Goal: Task Accomplishment & Management: Use online tool/utility

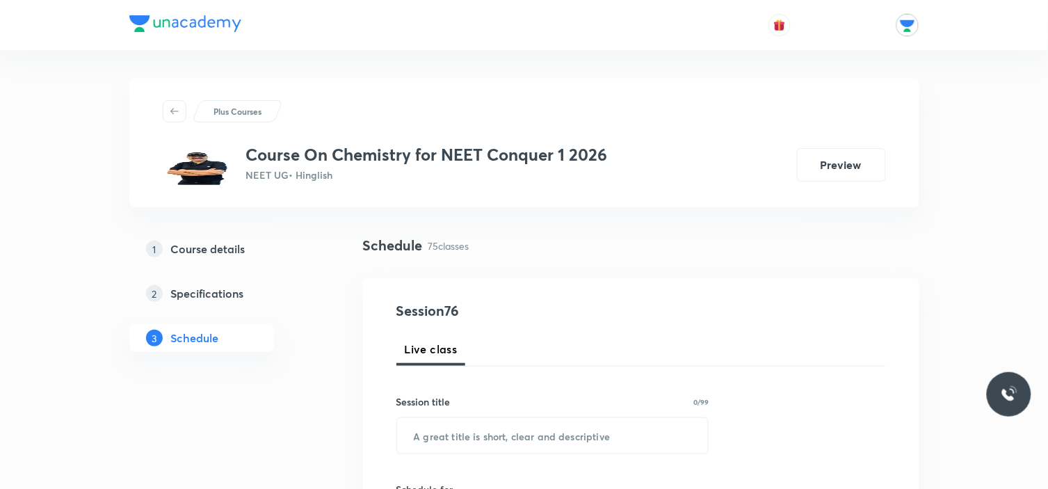
scroll to position [77, 0]
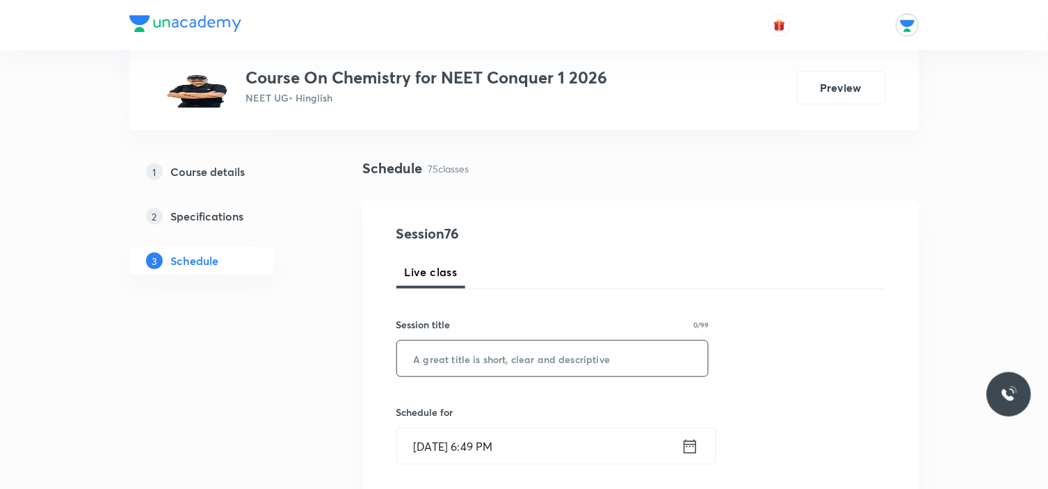
click at [593, 362] on input "text" at bounding box center [552, 358] width 311 height 35
type input "thermodmanics"
click at [687, 453] on icon at bounding box center [689, 446] width 13 height 14
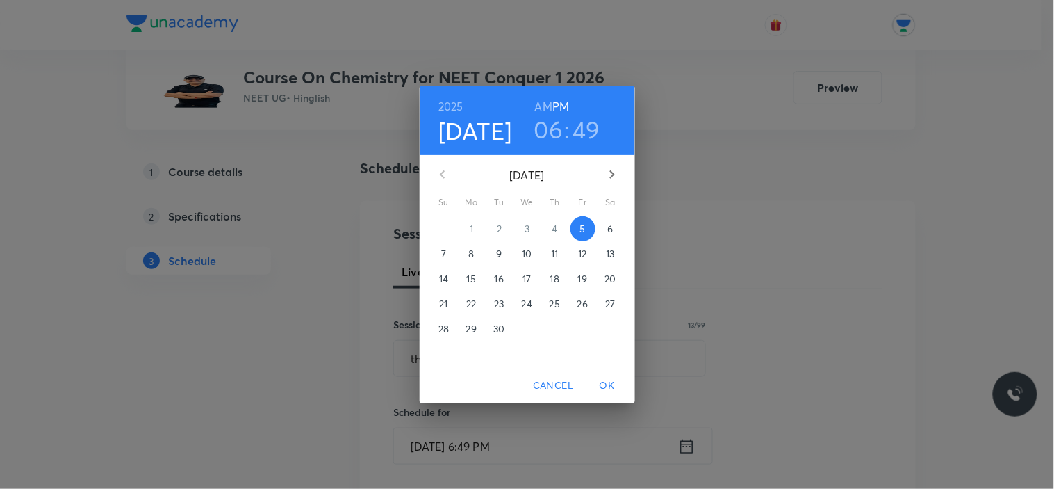
click at [610, 229] on p "6" at bounding box center [611, 229] width 6 height 14
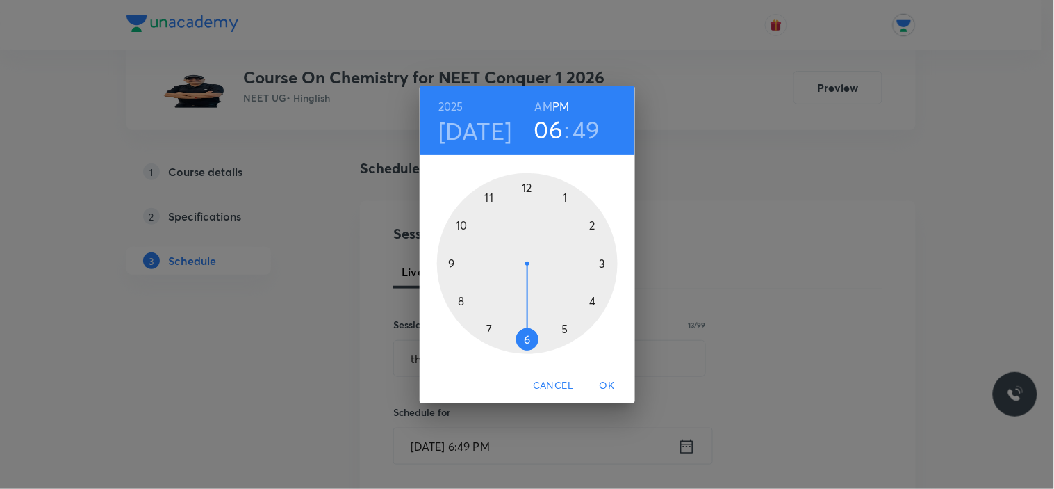
click at [547, 106] on h6 "AM" at bounding box center [543, 106] width 17 height 19
click at [457, 300] on div at bounding box center [527, 263] width 181 height 181
click at [523, 338] on div at bounding box center [527, 263] width 181 height 181
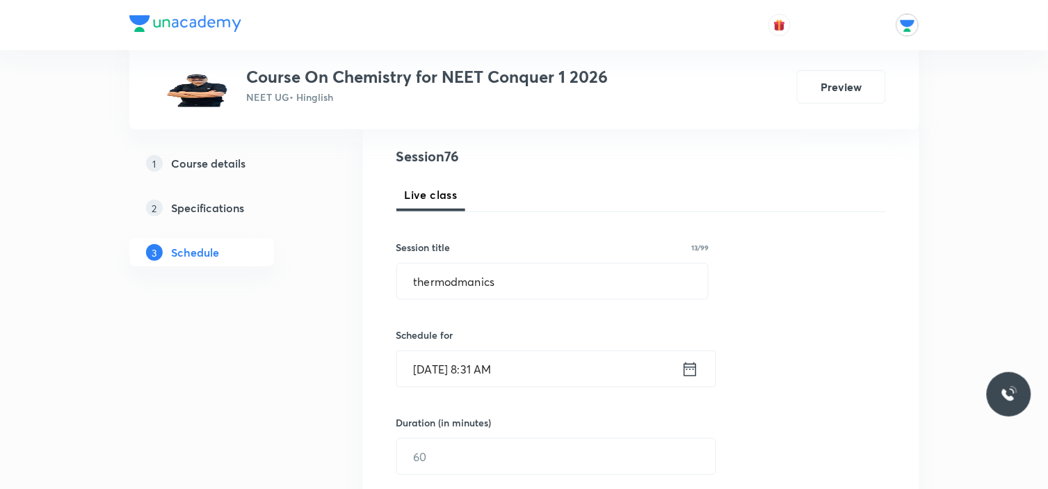
scroll to position [231, 0]
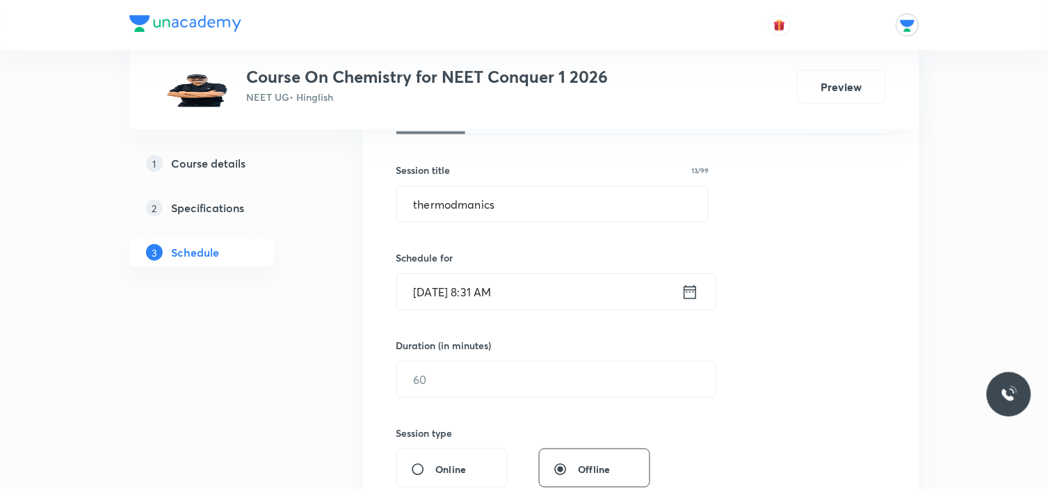
click at [476, 359] on div "Duration (in minutes) ​" at bounding box center [523, 368] width 254 height 60
click at [477, 379] on input "text" at bounding box center [556, 378] width 318 height 35
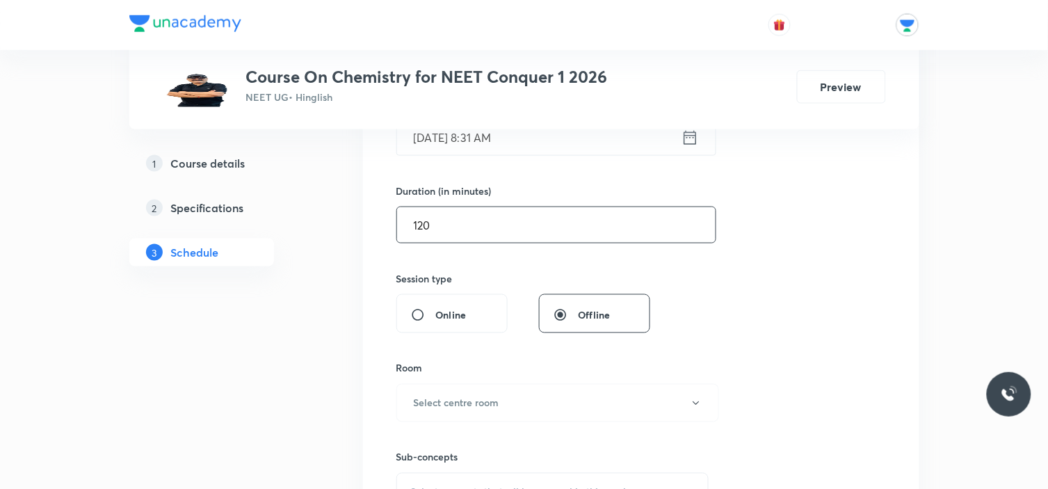
scroll to position [463, 0]
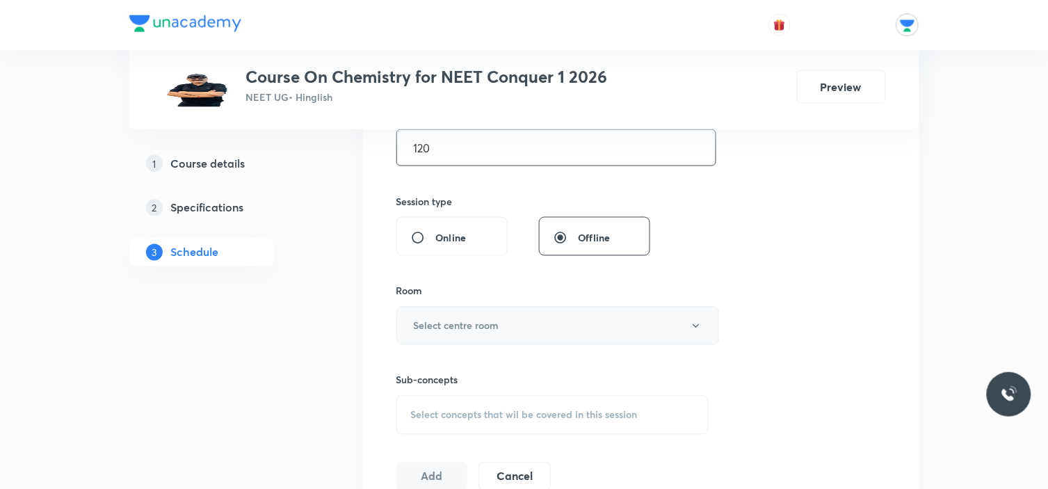
type input "120"
click at [510, 322] on button "Select centre room" at bounding box center [557, 326] width 323 height 38
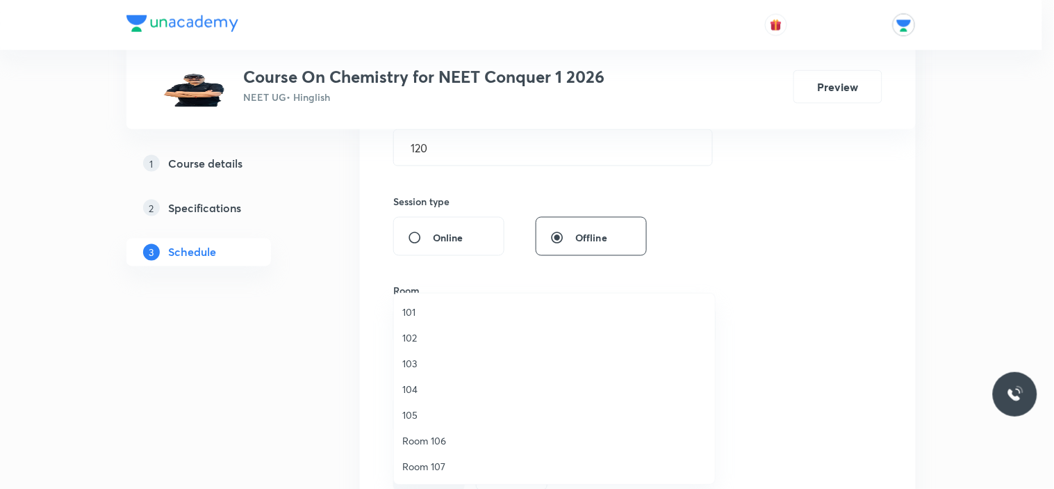
click at [812, 264] on div at bounding box center [527, 244] width 1054 height 489
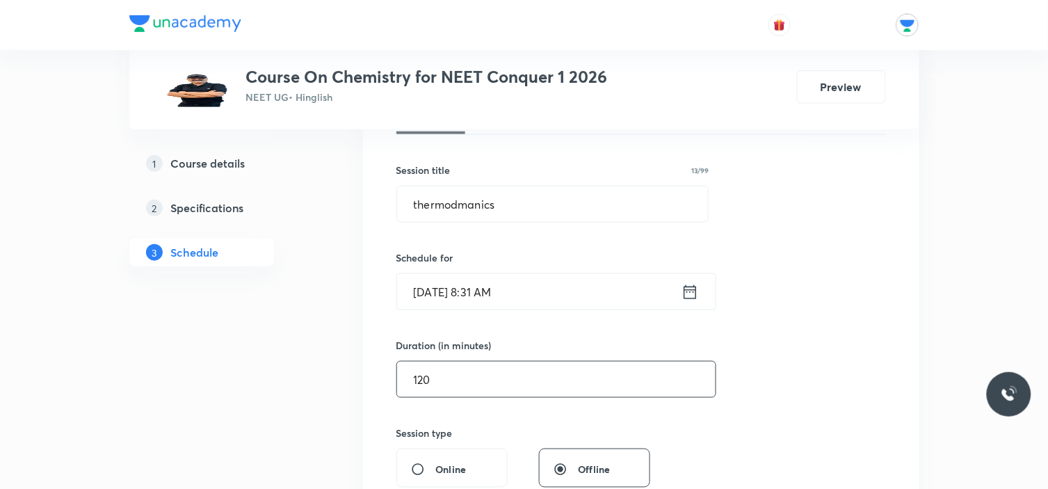
scroll to position [386, 0]
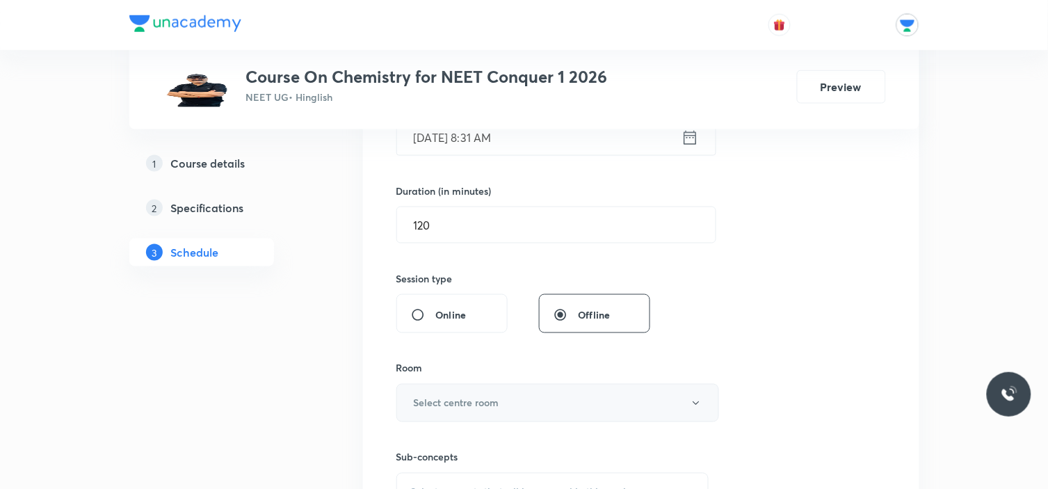
click at [532, 401] on button "Select centre room" at bounding box center [557, 403] width 323 height 38
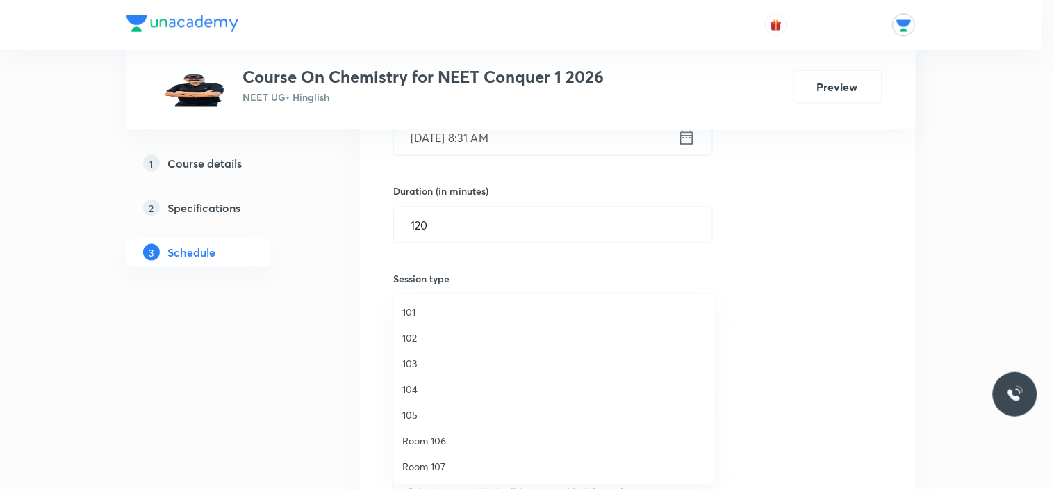
click at [426, 387] on span "104" at bounding box center [554, 389] width 304 height 15
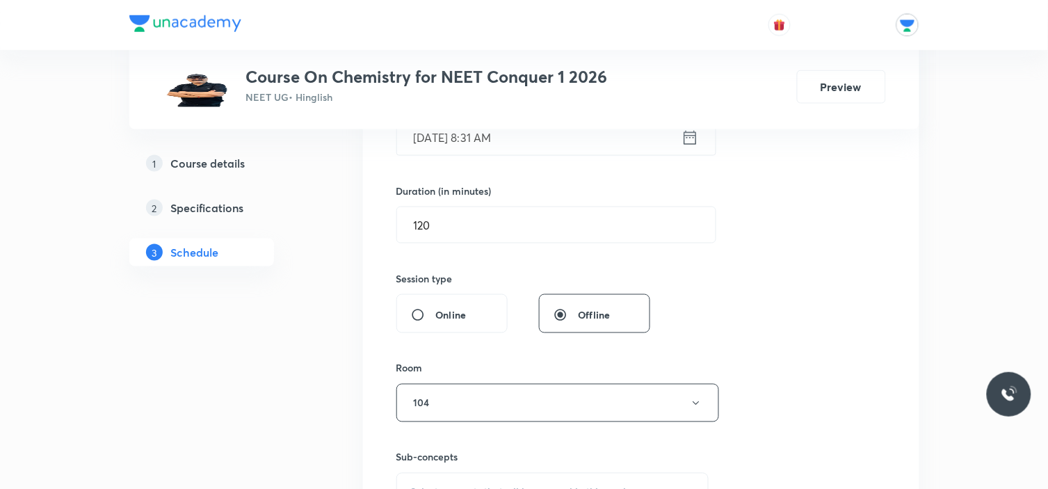
scroll to position [540, 0]
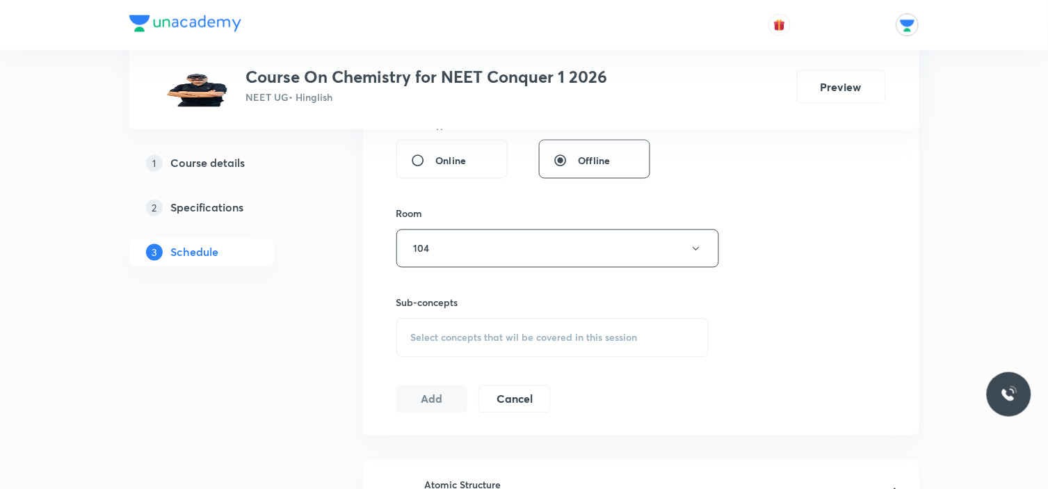
click at [489, 336] on span "Select concepts that wil be covered in this session" at bounding box center [524, 337] width 227 height 11
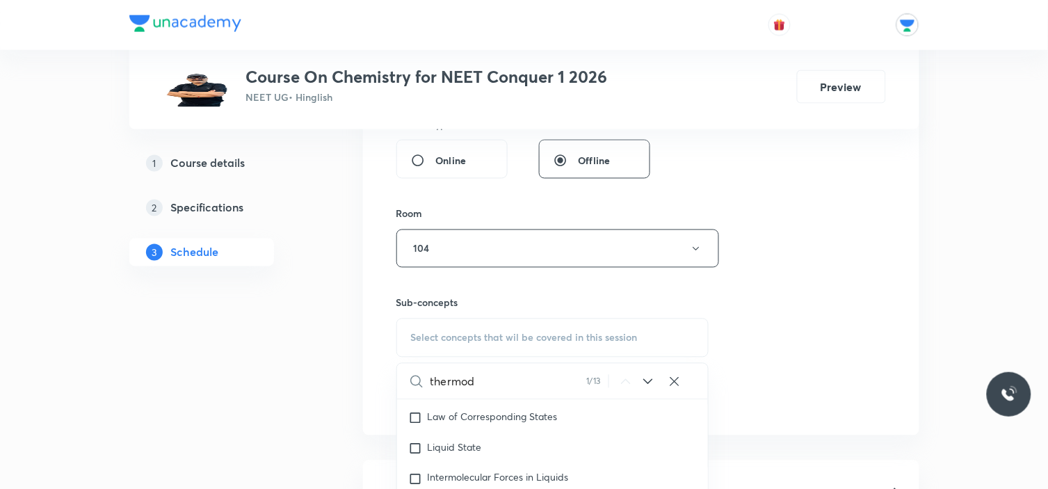
scroll to position [695, 0]
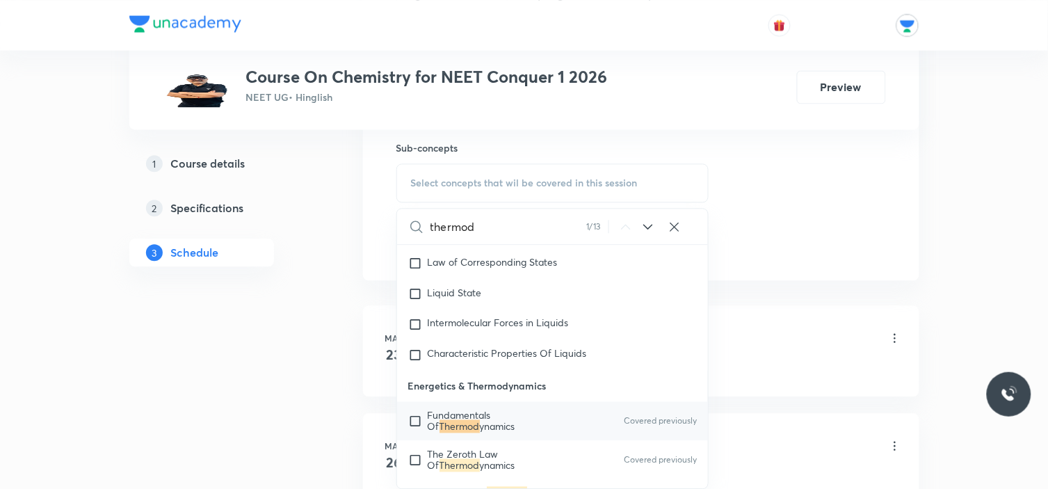
type input "thermod"
click at [409, 427] on input "checkbox" at bounding box center [417, 420] width 19 height 22
checkbox input "true"
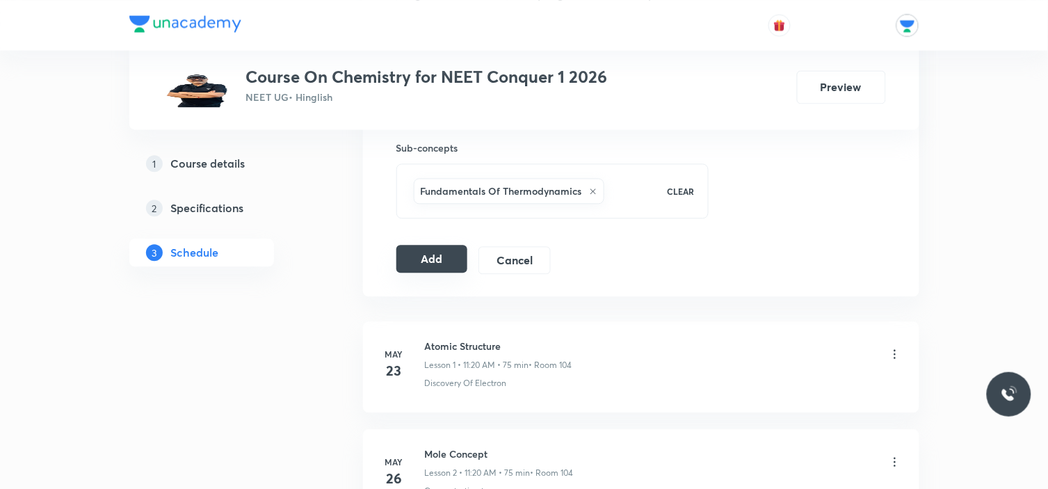
click at [417, 263] on button "Add" at bounding box center [432, 259] width 72 height 28
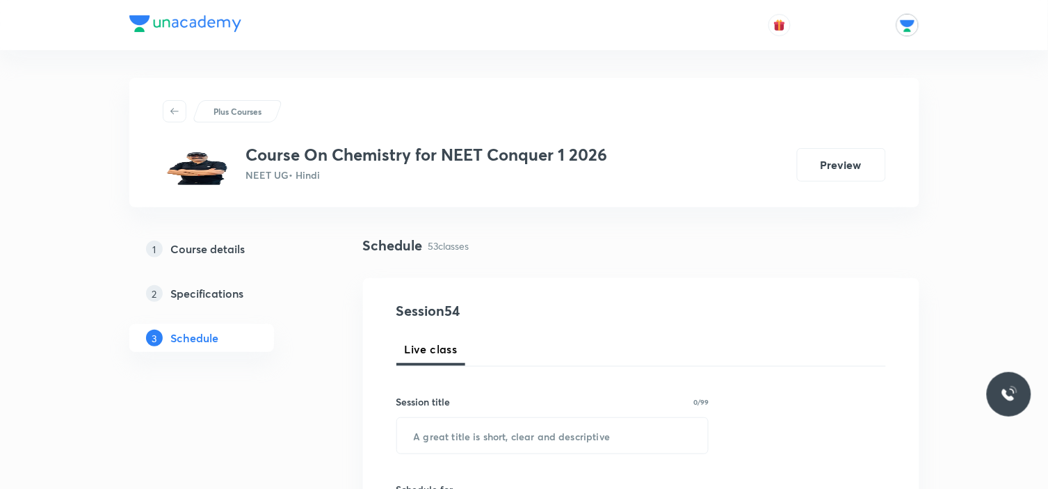
scroll to position [77, 0]
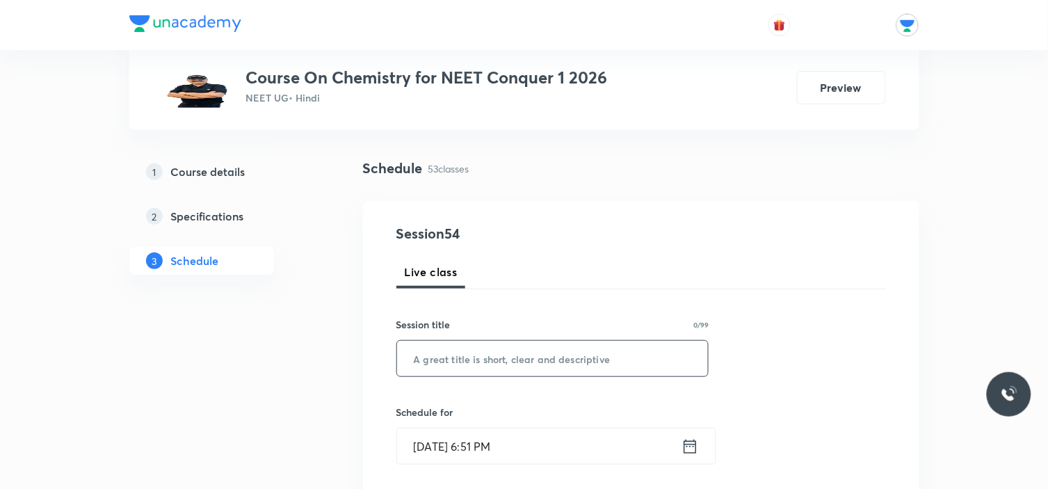
click at [478, 349] on input "text" at bounding box center [552, 358] width 311 height 35
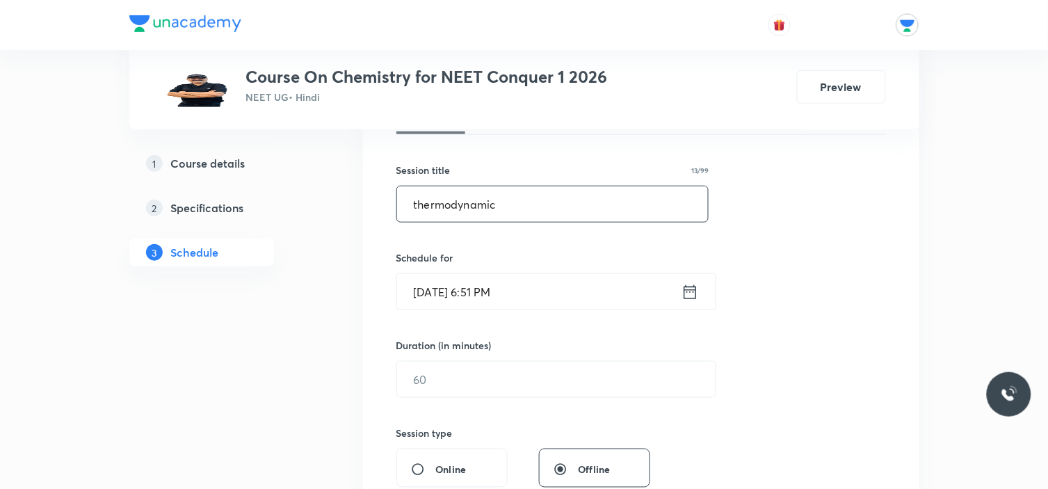
type input "thermodynamic"
click at [683, 288] on icon at bounding box center [689, 291] width 13 height 14
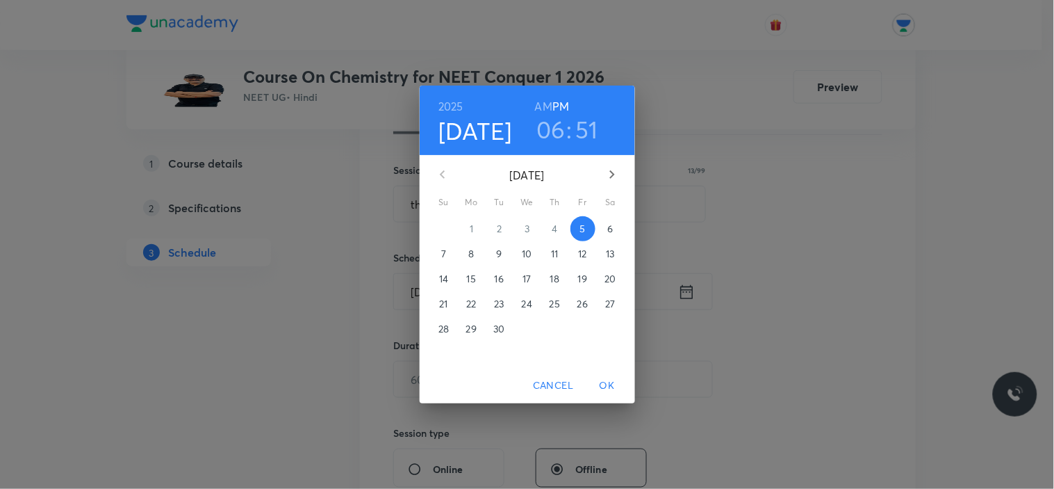
click at [609, 227] on p "6" at bounding box center [611, 229] width 6 height 14
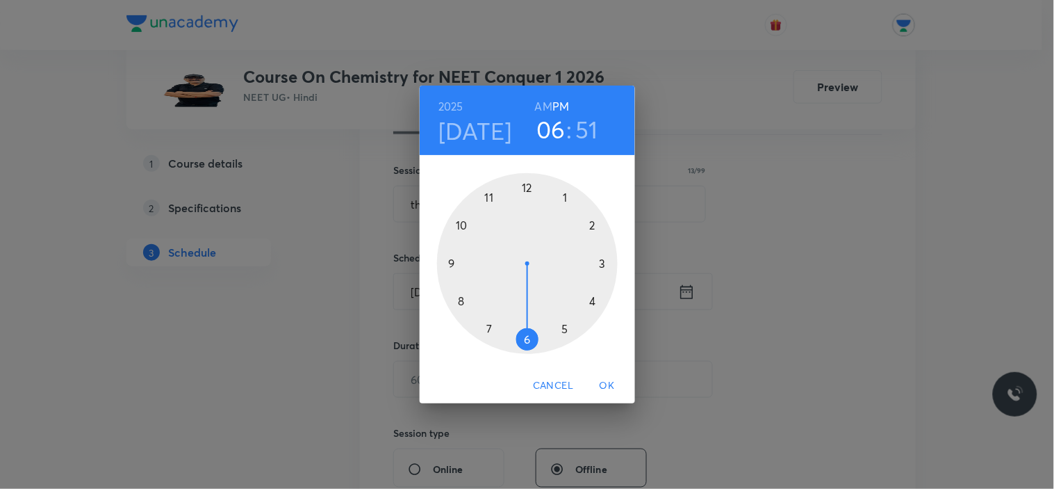
click at [546, 101] on h6 "AM" at bounding box center [543, 106] width 17 height 19
click at [490, 197] on div at bounding box center [527, 263] width 181 height 181
click at [526, 341] on div at bounding box center [527, 263] width 181 height 181
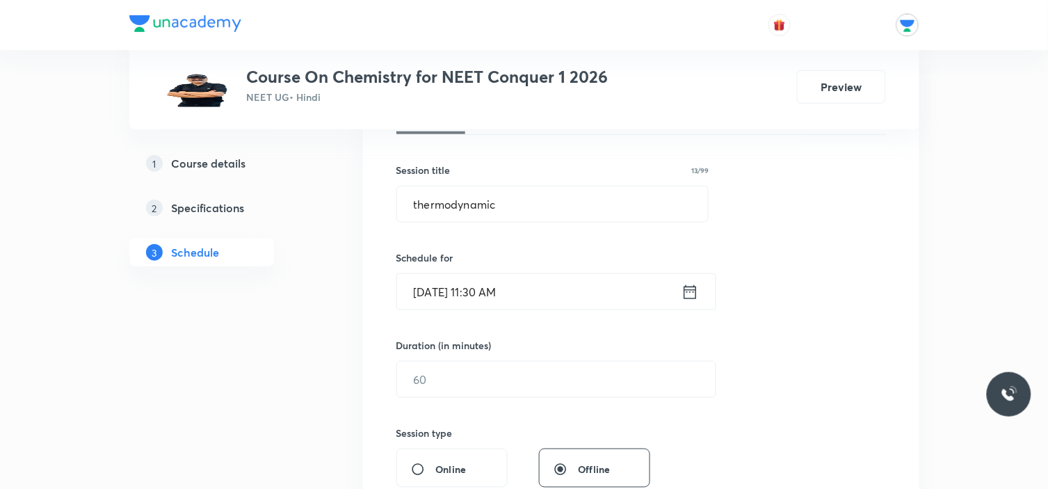
scroll to position [309, 0]
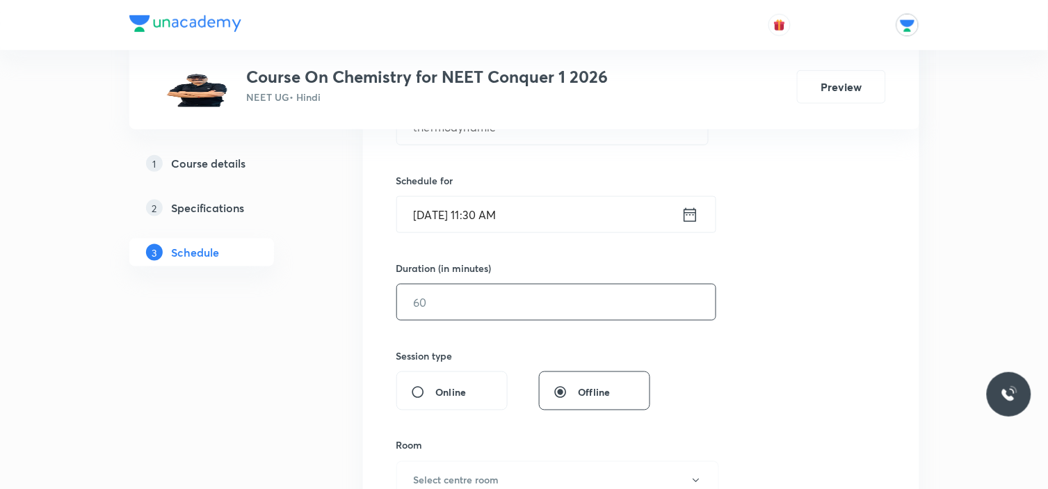
click at [516, 303] on input "text" at bounding box center [556, 301] width 318 height 35
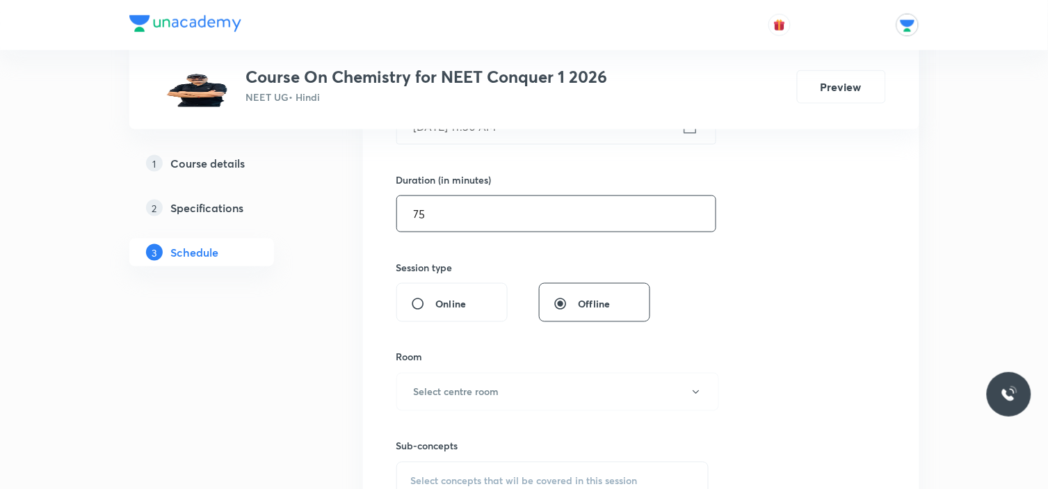
scroll to position [474, 0]
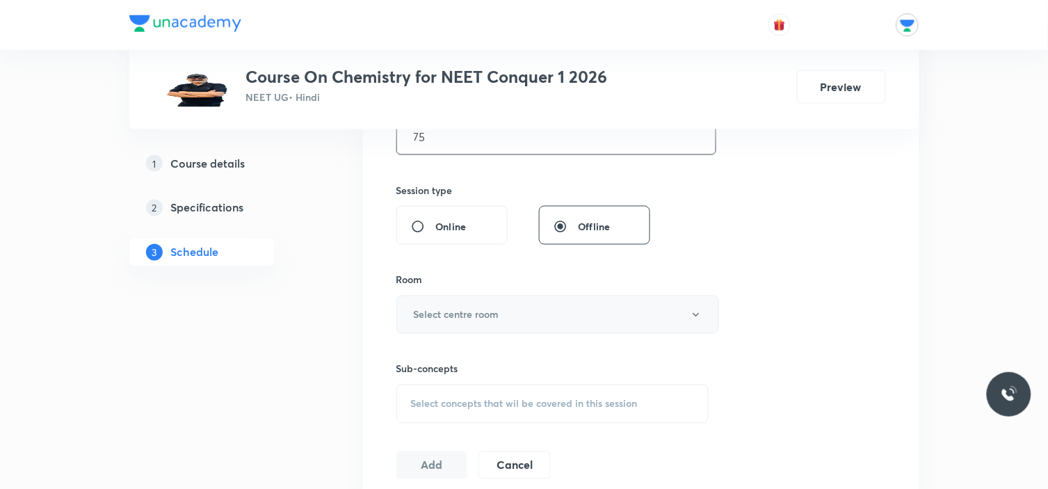
type input "75"
click at [538, 323] on button "Select centre room" at bounding box center [557, 314] width 323 height 38
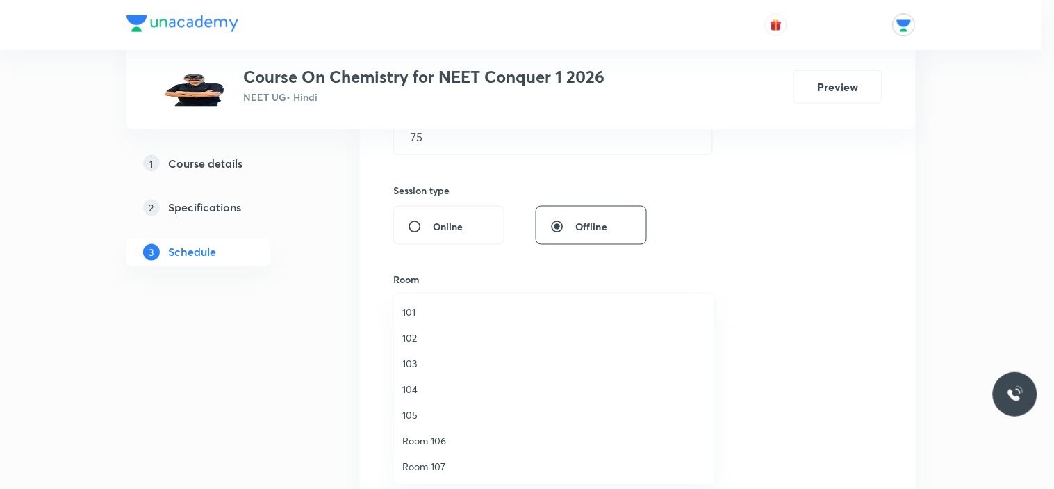
click at [427, 304] on span "101" at bounding box center [554, 311] width 304 height 15
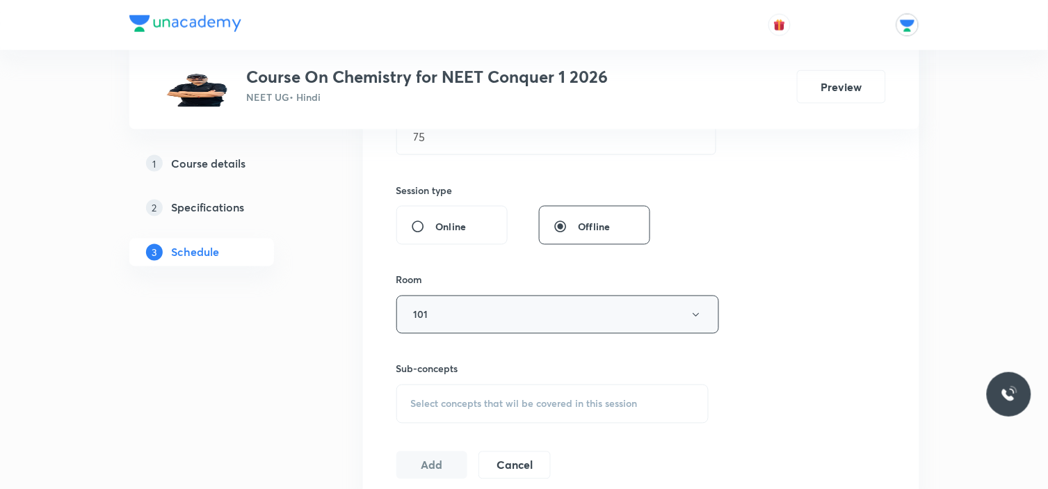
scroll to position [628, 0]
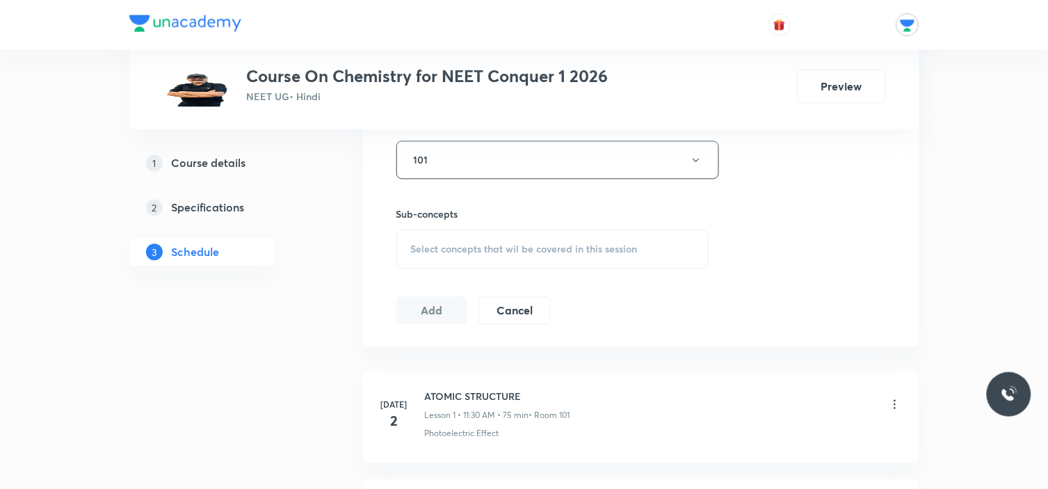
click at [475, 247] on span "Select concepts that wil be covered in this session" at bounding box center [524, 249] width 227 height 11
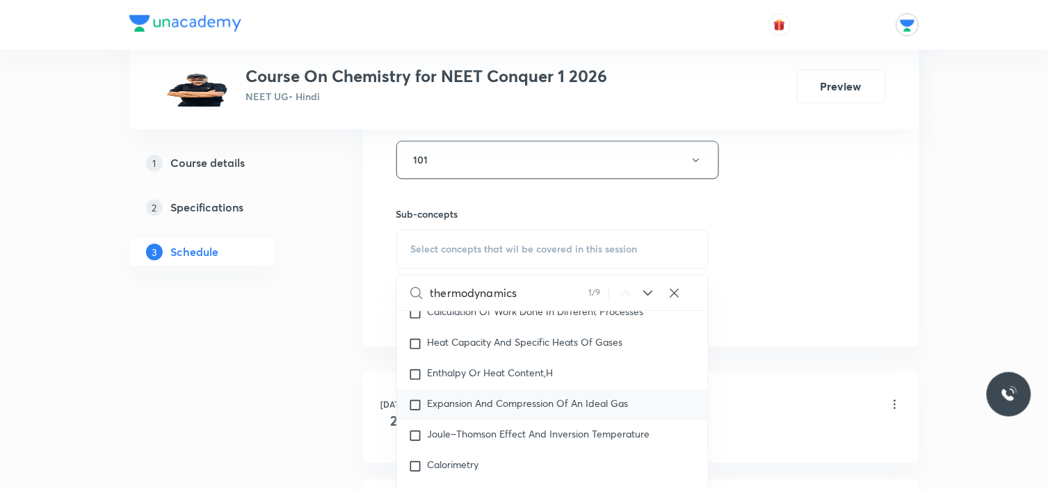
scroll to position [3418, 0]
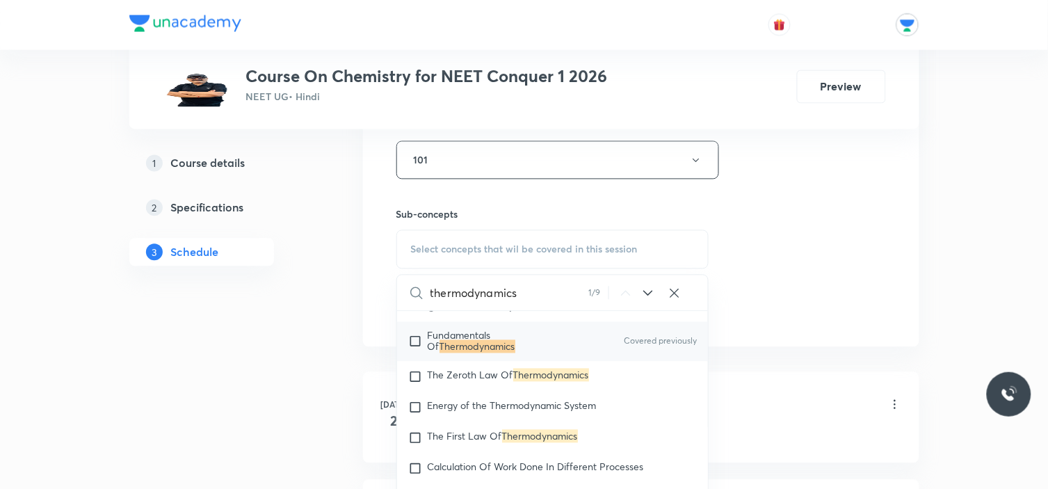
type input "thermodynamics"
click at [414, 339] on input "checkbox" at bounding box center [417, 341] width 19 height 22
checkbox input "true"
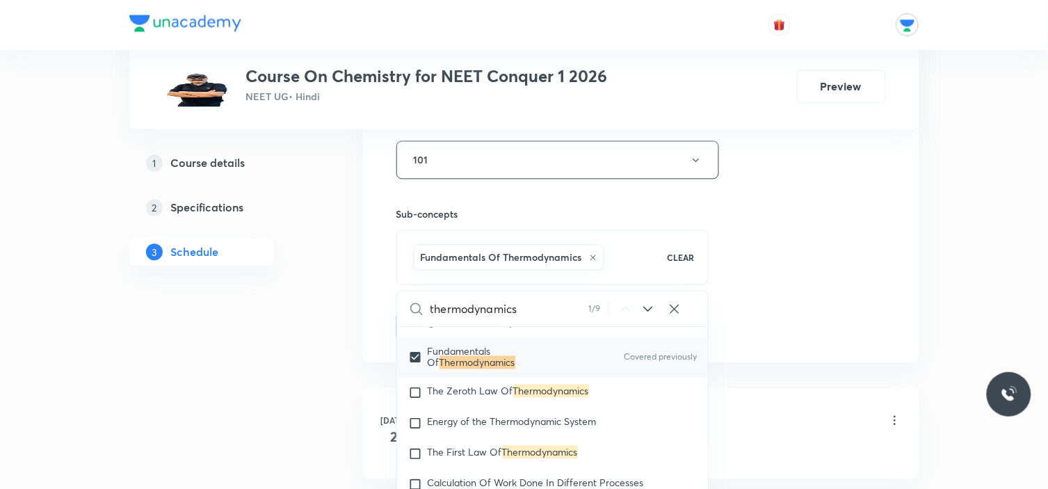
click at [783, 270] on div "Session 54 Live class Session title 13/99 thermodynamic ​ Schedule for Sept 6, …" at bounding box center [640, 6] width 489 height 669
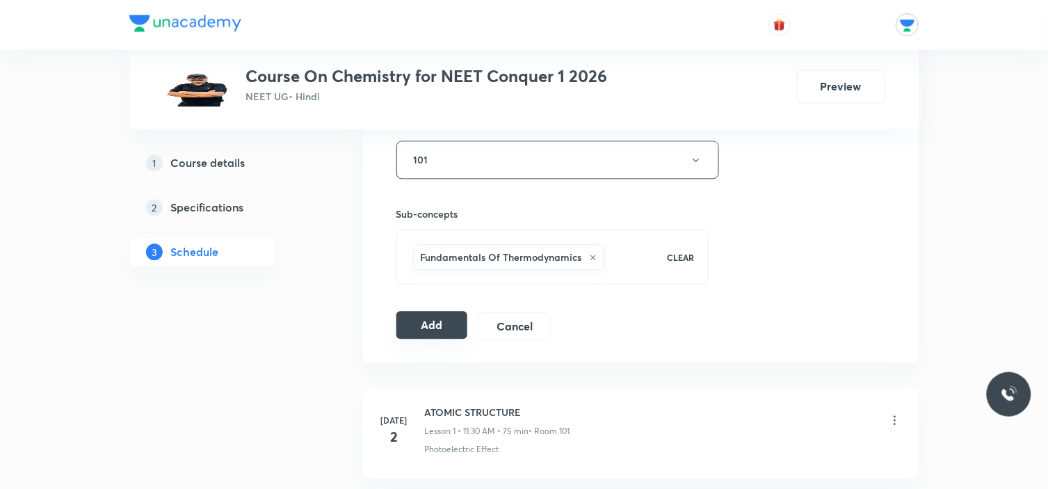
click at [422, 323] on button "Add" at bounding box center [432, 325] width 72 height 28
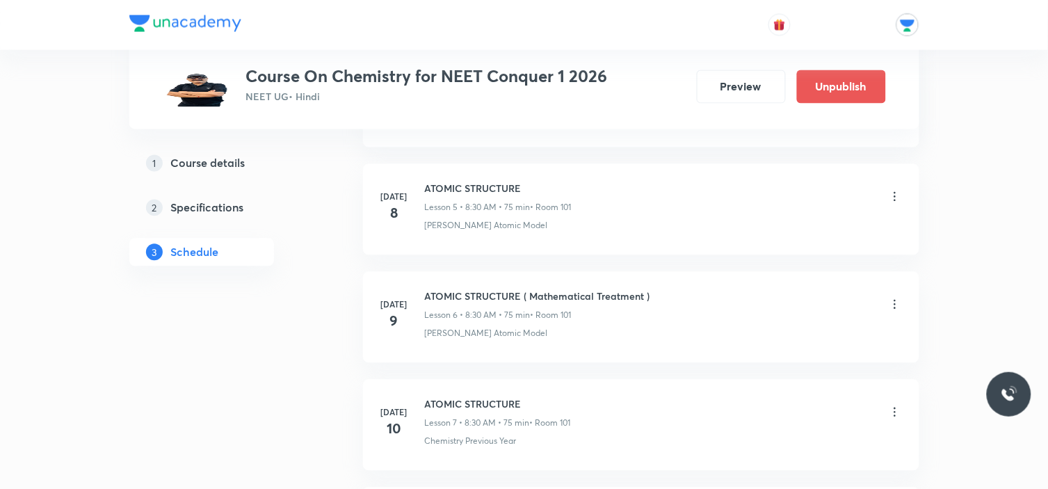
scroll to position [5812, 0]
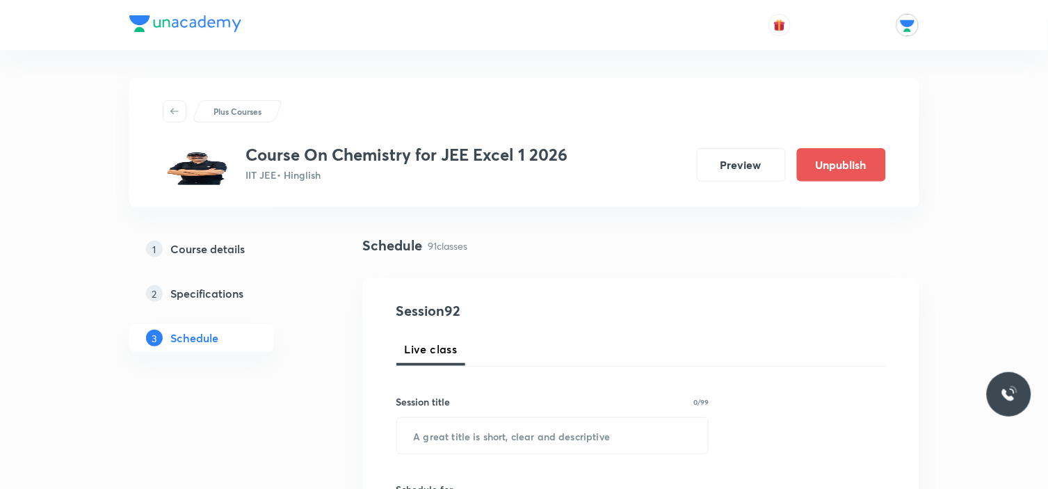
scroll to position [77, 0]
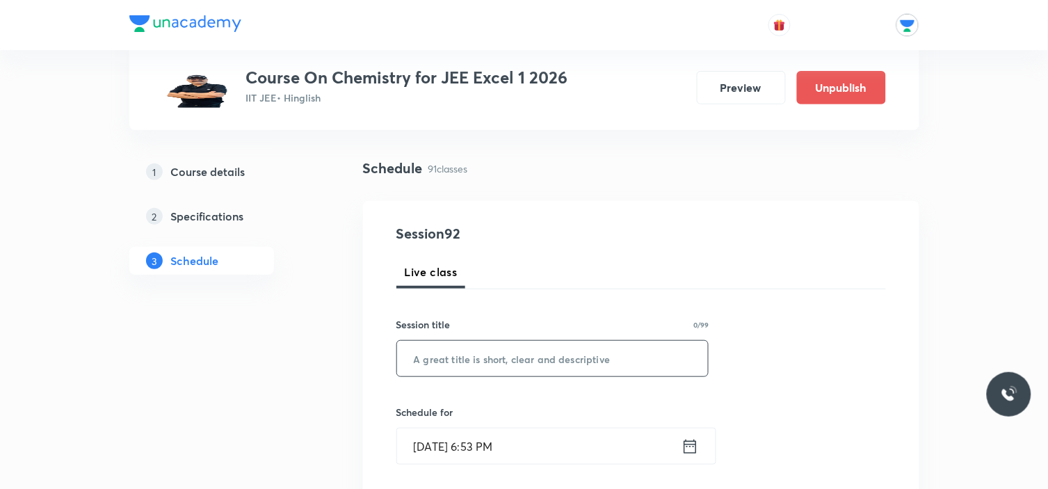
click at [556, 352] on input "text" at bounding box center [552, 358] width 311 height 35
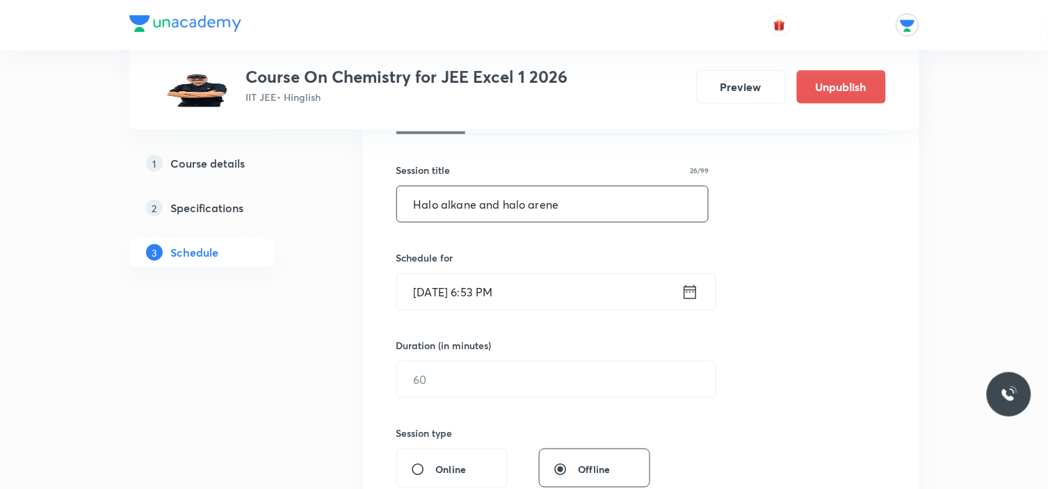
type input "Halo alkane and halo arene"
click at [683, 296] on icon at bounding box center [689, 291] width 13 height 14
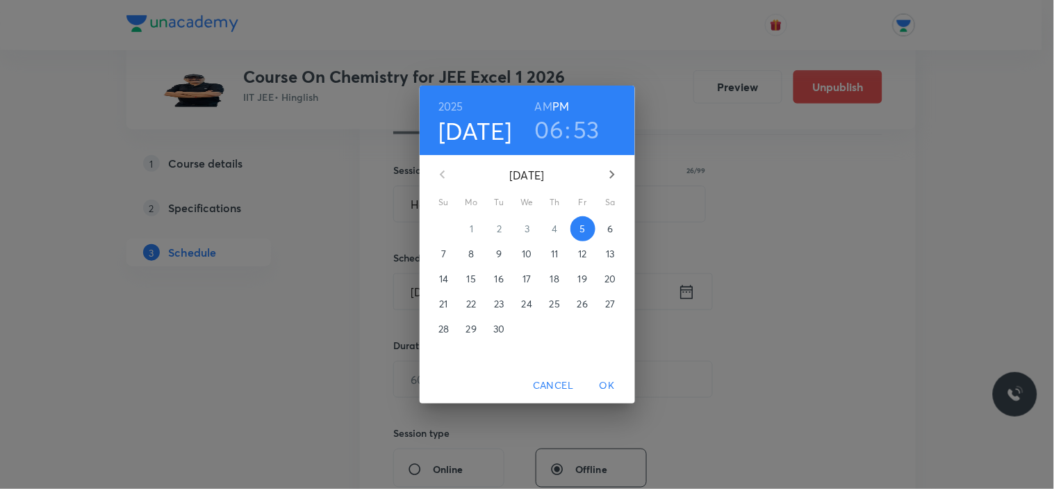
click at [612, 228] on p "6" at bounding box center [611, 229] width 6 height 14
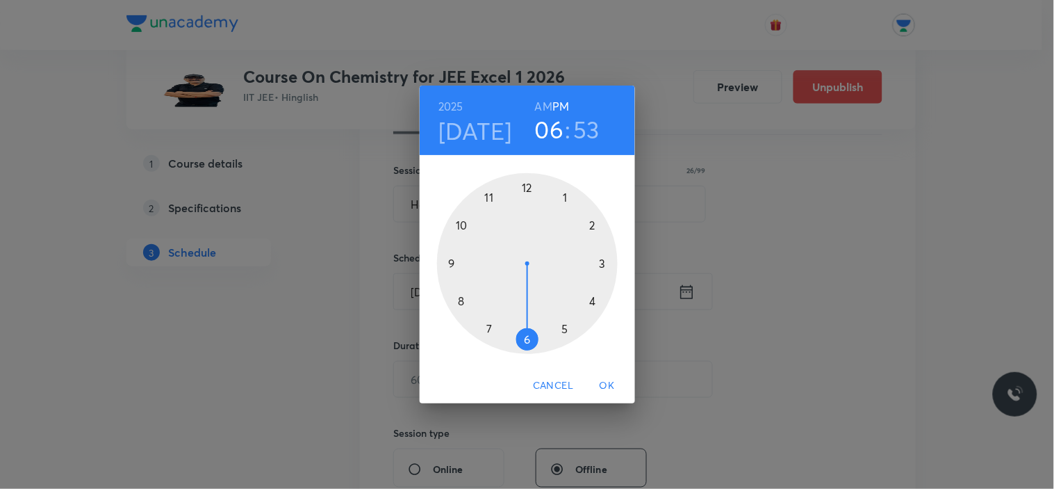
click at [593, 302] on div at bounding box center [527, 263] width 181 height 181
click at [529, 184] on div at bounding box center [527, 263] width 181 height 181
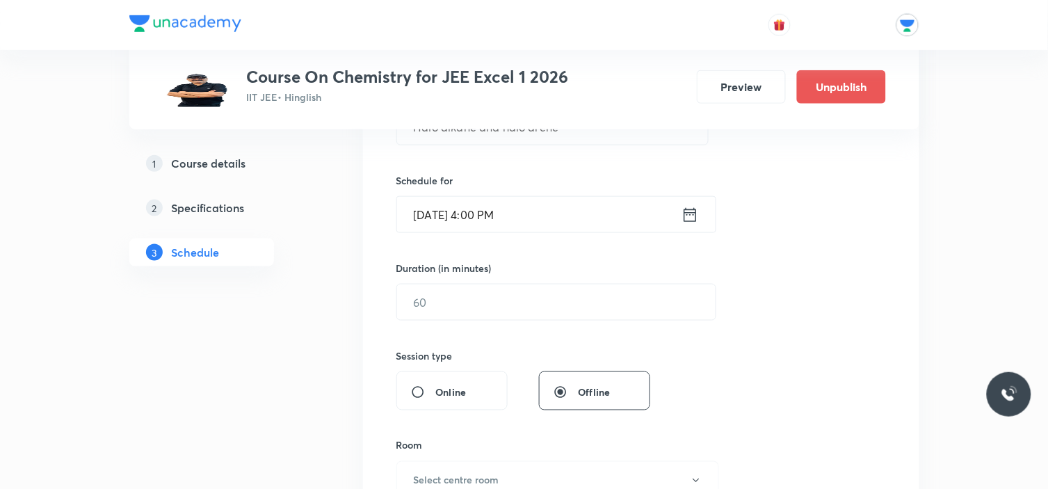
scroll to position [386, 0]
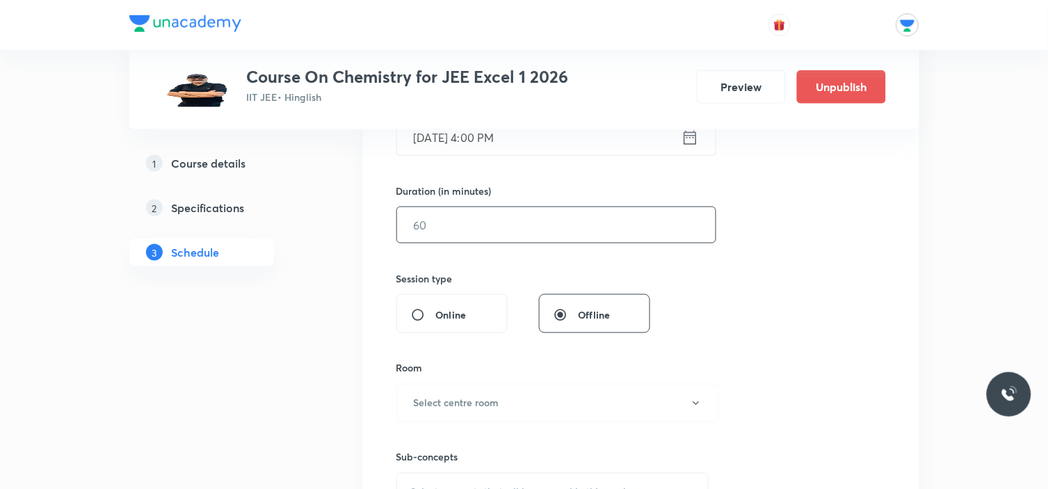
click at [515, 218] on input "text" at bounding box center [556, 224] width 318 height 35
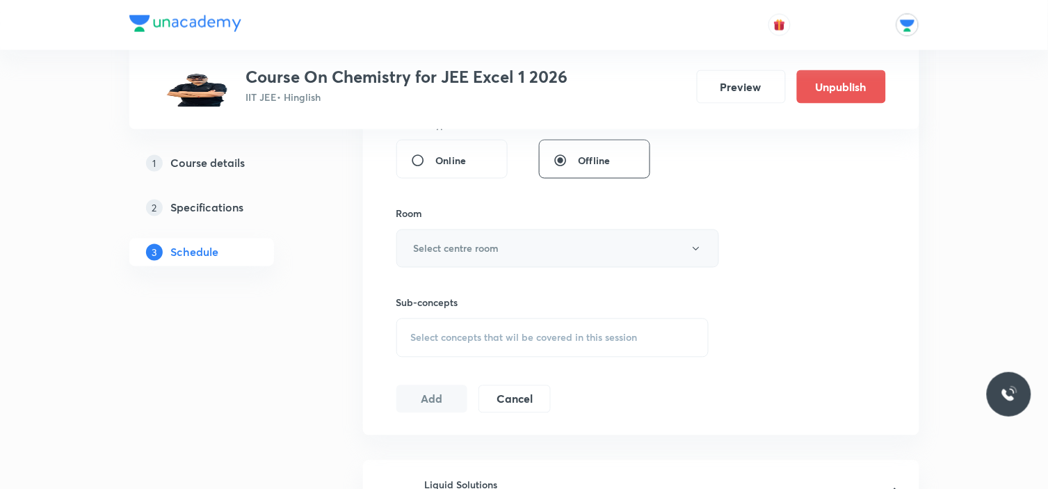
type input "55"
click at [522, 248] on button "Select centre room" at bounding box center [557, 248] width 323 height 38
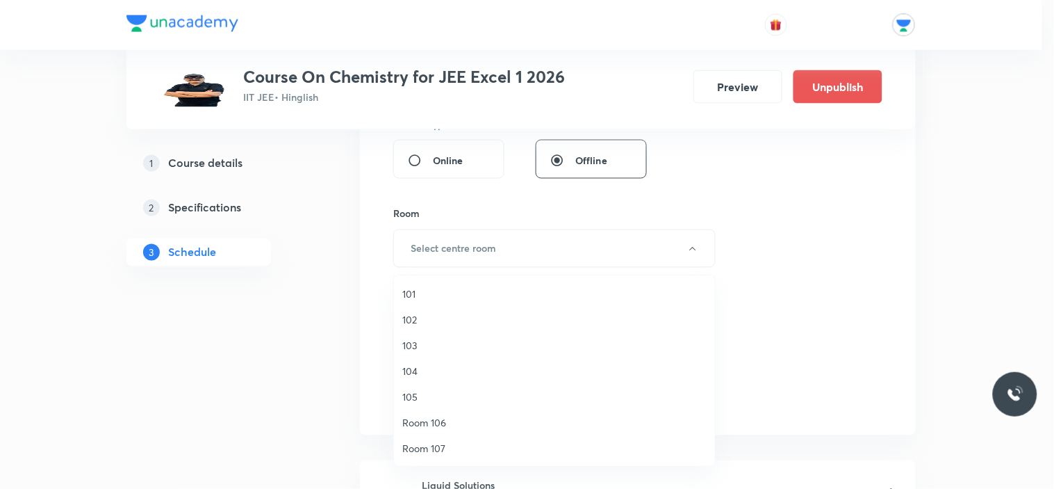
click at [416, 342] on span "103" at bounding box center [554, 345] width 304 height 15
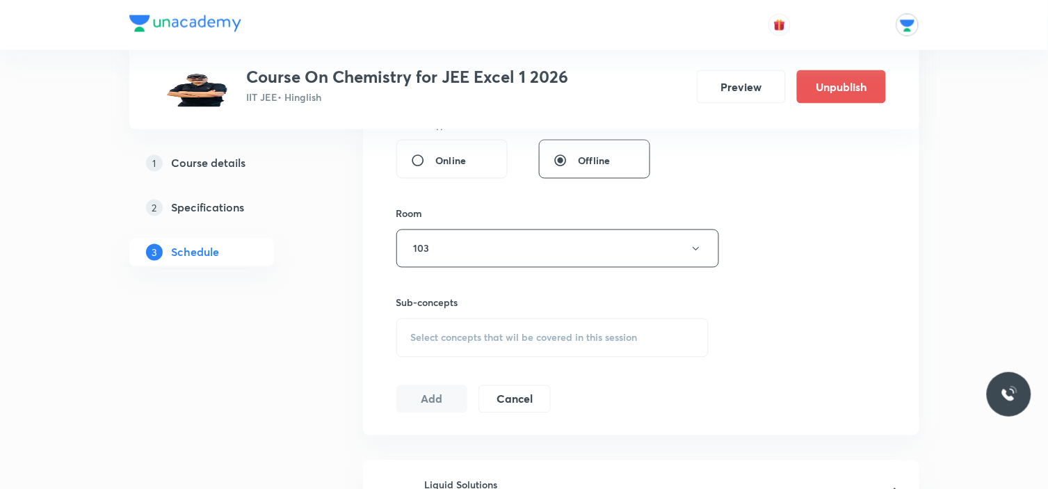
click at [480, 332] on span "Select concepts that wil be covered in this session" at bounding box center [524, 337] width 227 height 11
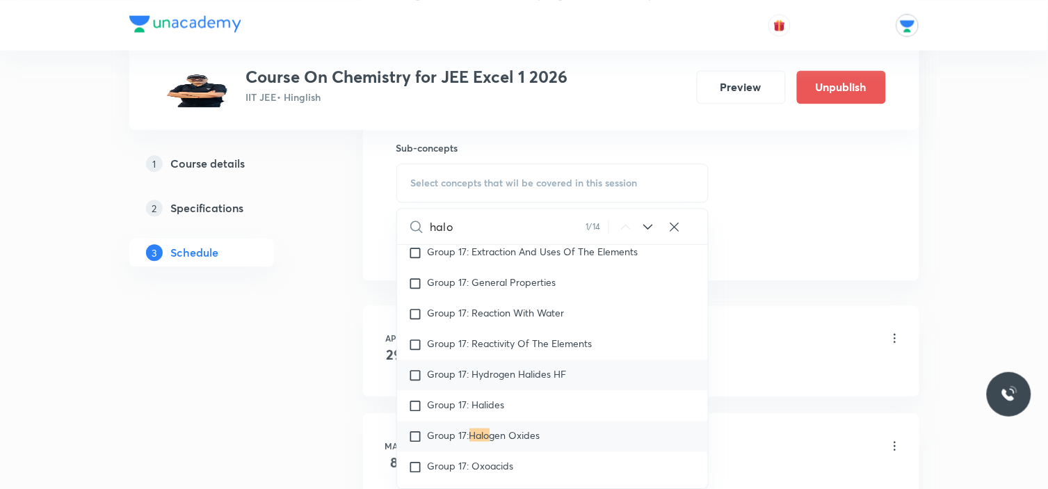
scroll to position [16681, 0]
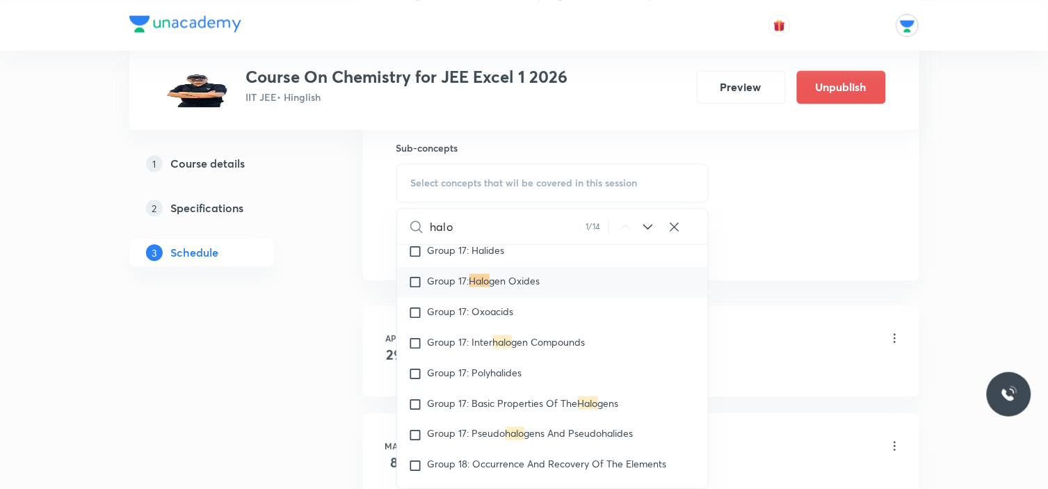
click at [553, 221] on input "halo" at bounding box center [508, 226] width 156 height 35
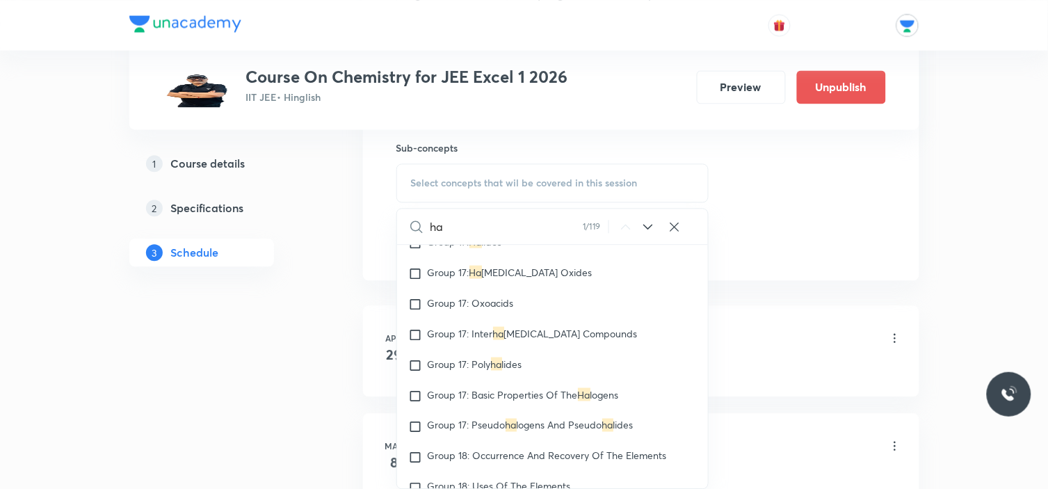
type input "h"
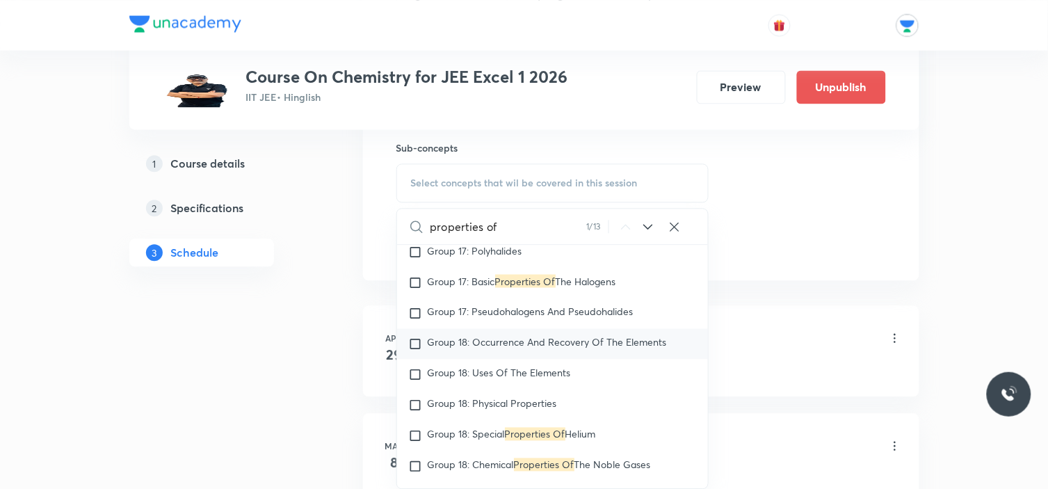
scroll to position [1964, 0]
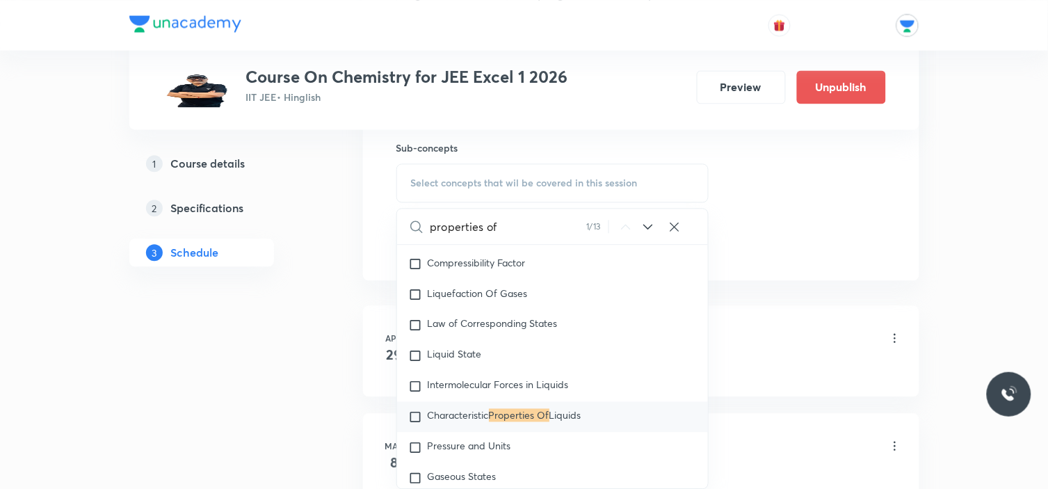
click at [651, 230] on icon at bounding box center [647, 226] width 17 height 17
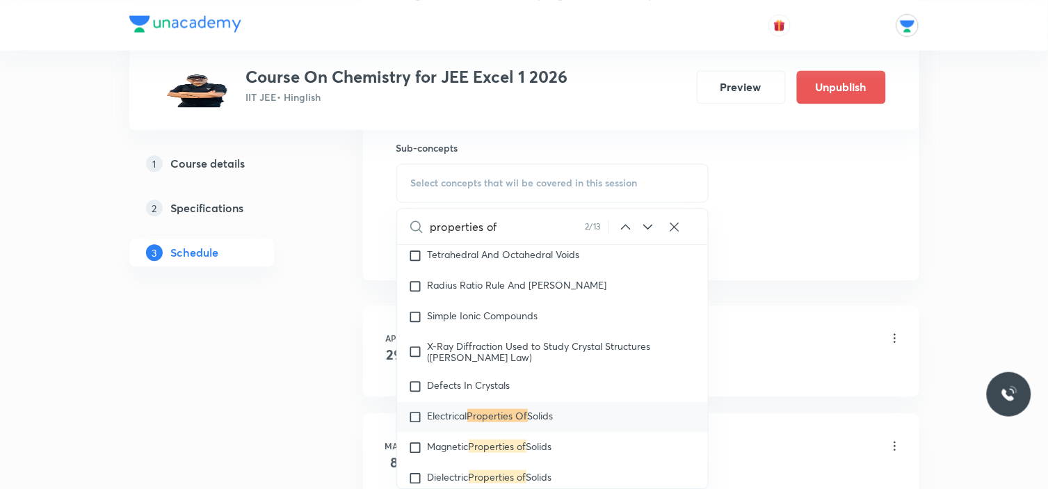
click at [651, 230] on icon at bounding box center [647, 226] width 17 height 17
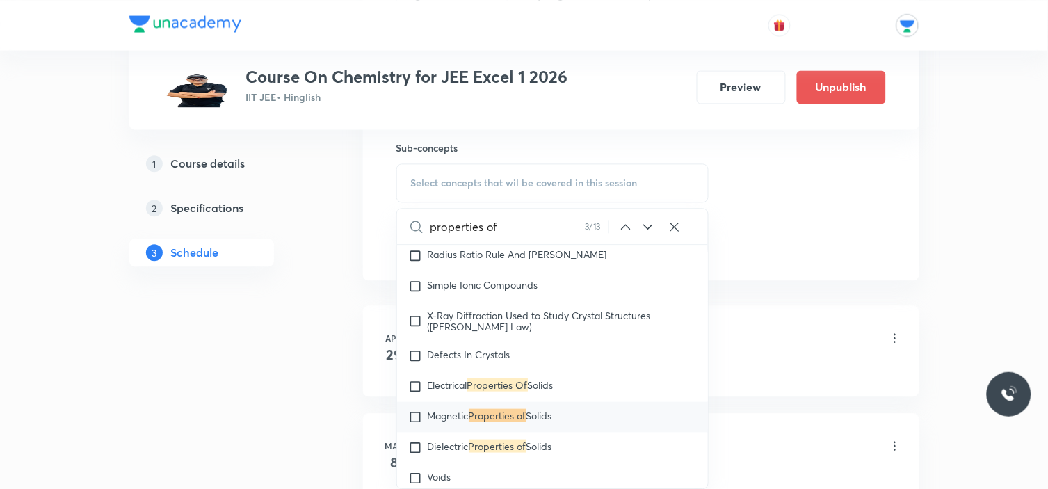
click at [651, 230] on icon at bounding box center [647, 226] width 17 height 17
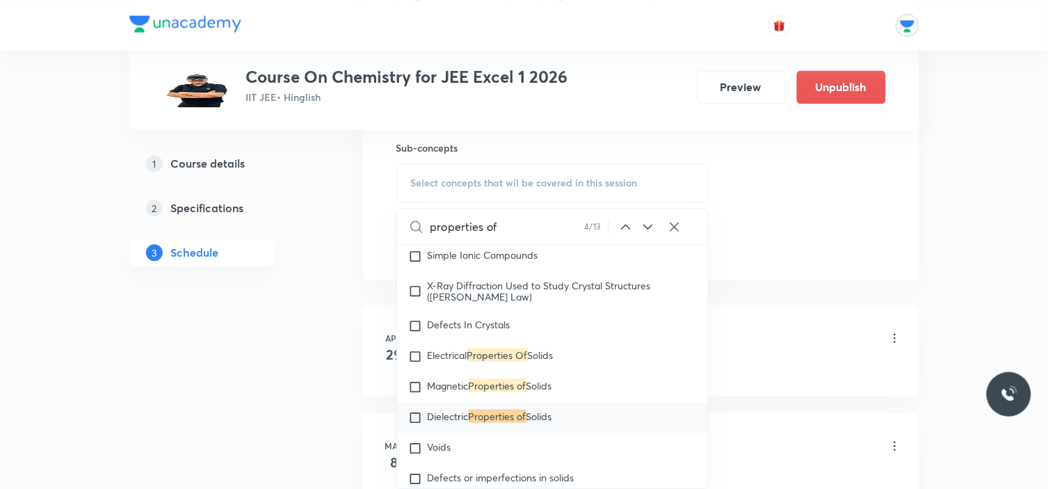
click at [551, 226] on input "properties of" at bounding box center [507, 226] width 154 height 35
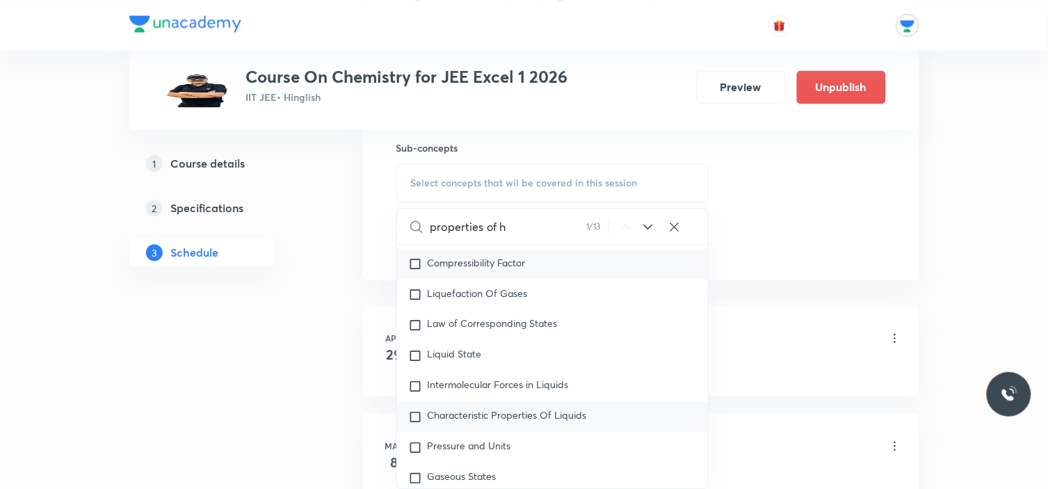
scroll to position [16803, 0]
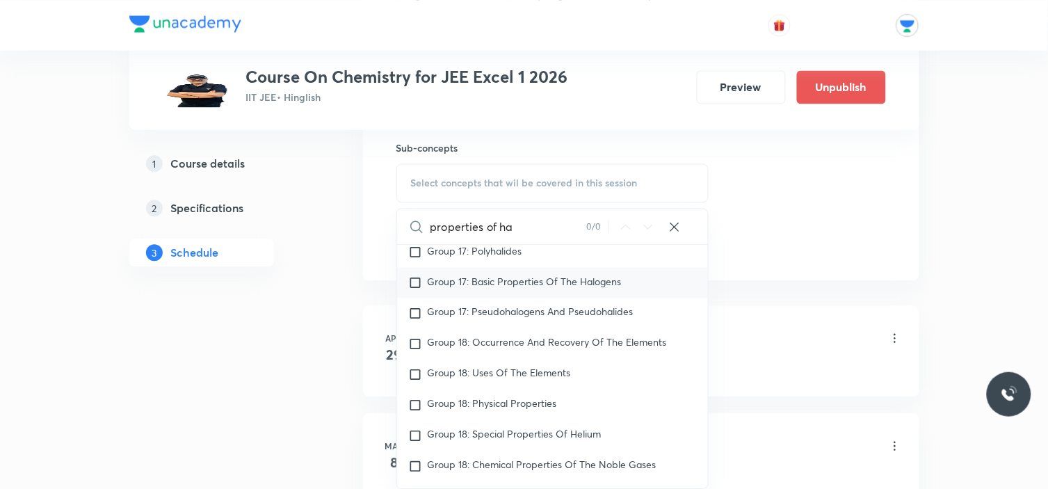
type input "properties of ha"
click at [411, 275] on input "checkbox" at bounding box center [417, 282] width 19 height 14
checkbox input "true"
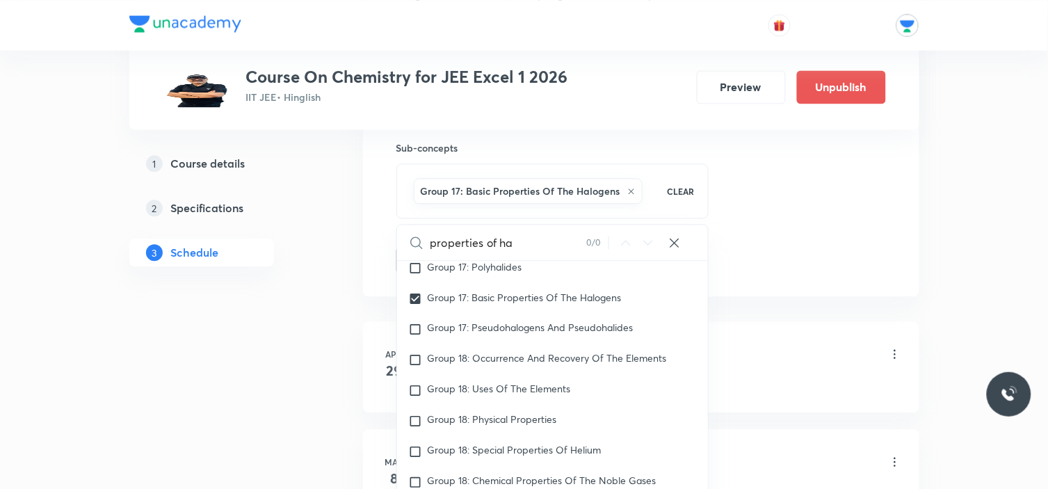
click at [525, 235] on input "properties of ha" at bounding box center [508, 242] width 156 height 35
type input "properties of h"
checkbox input "true"
type input "p"
checkbox input "true"
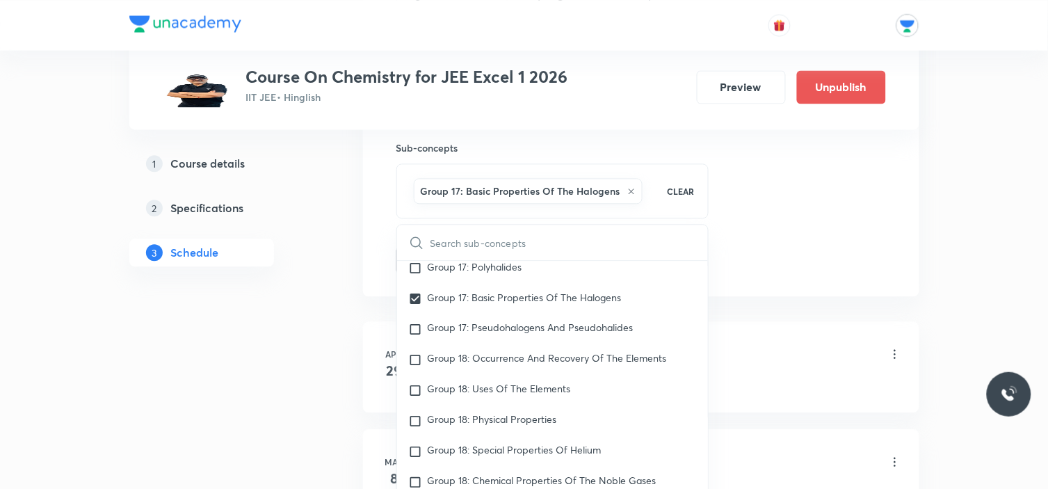
type input "h"
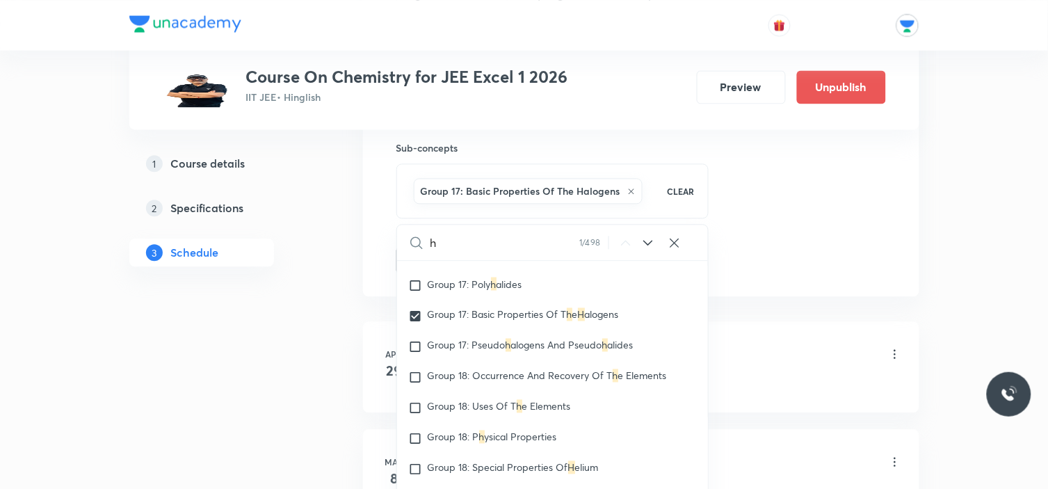
checkbox input "true"
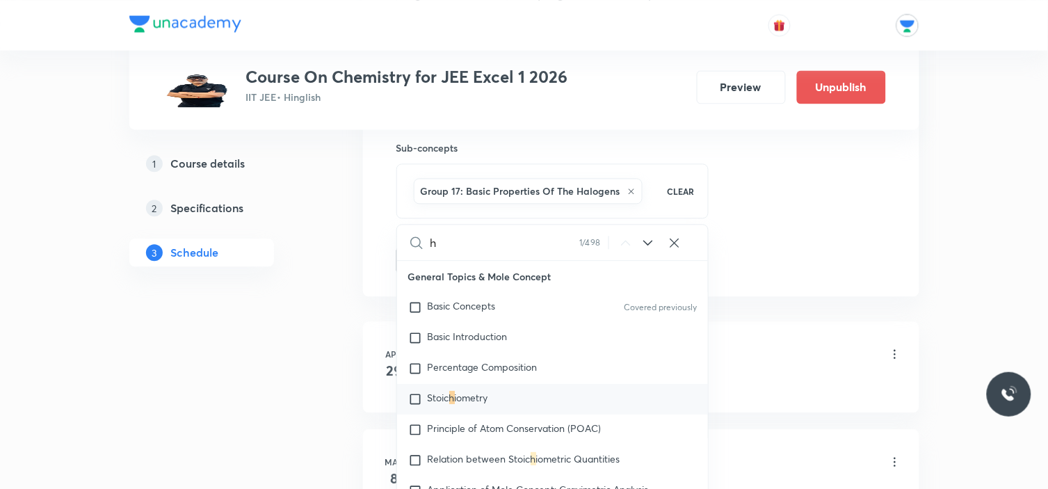
type input "ho"
checkbox input "true"
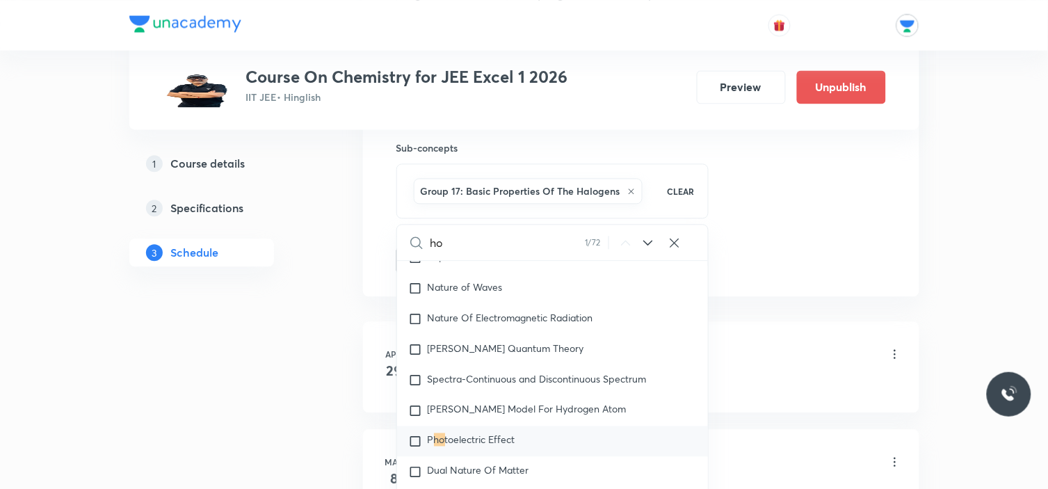
type input "h"
checkbox input "true"
type input "ha"
checkbox input "true"
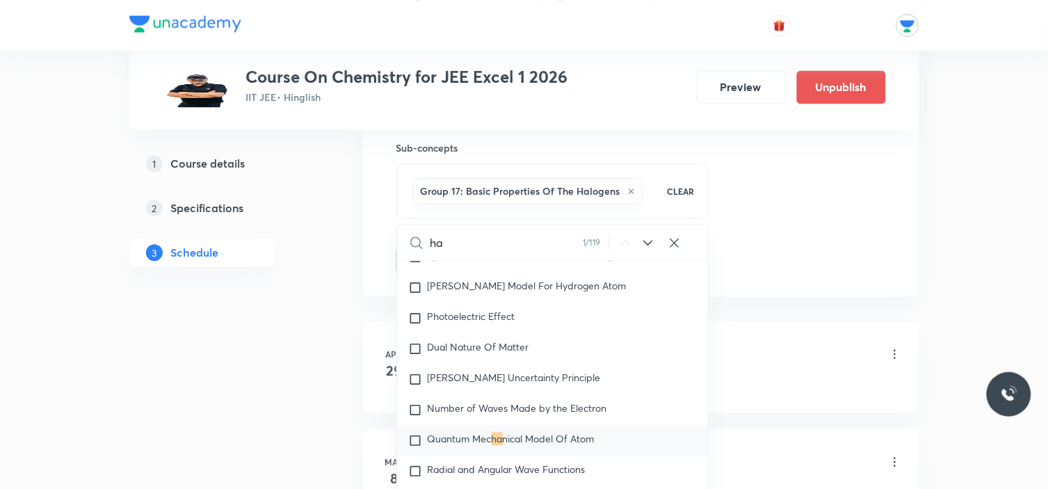
type input "hal"
checkbox input "true"
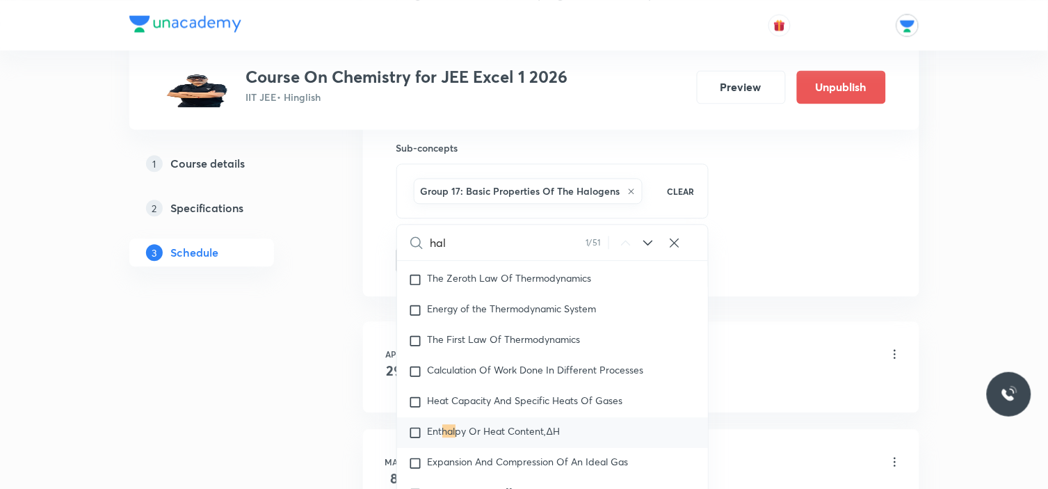
type input "halo"
checkbox input "true"
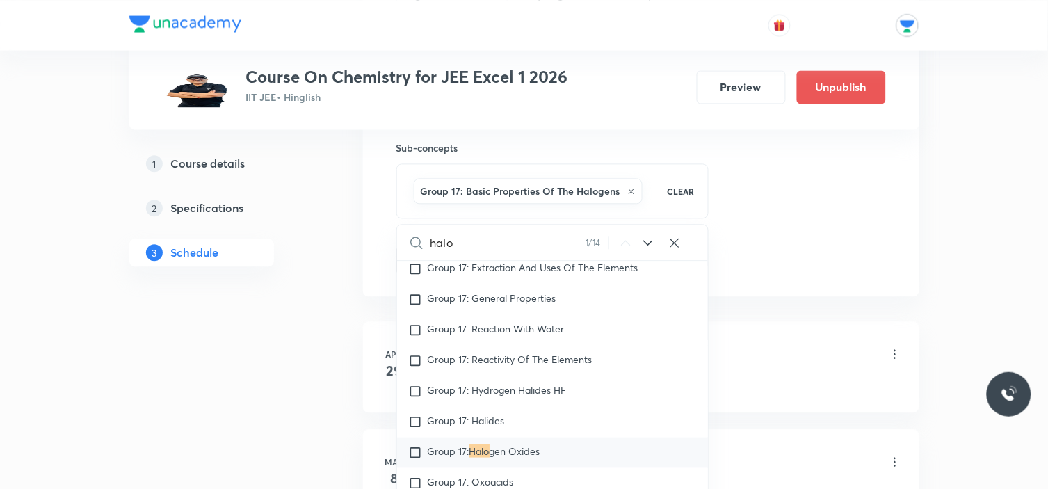
type input "halo"
checkbox input "true"
type input "halo"
checkbox input "true"
type input "halo"
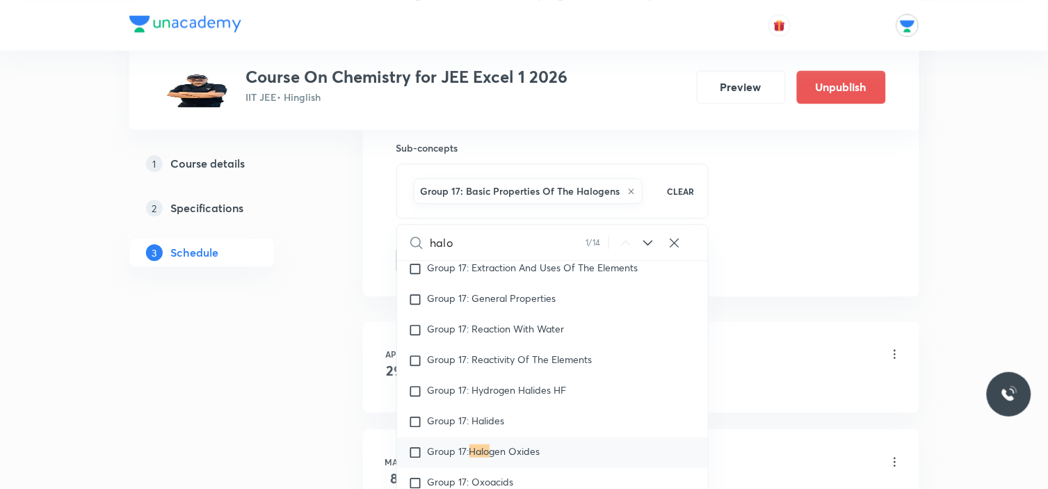
click at [644, 241] on icon at bounding box center [648, 243] width 9 height 6
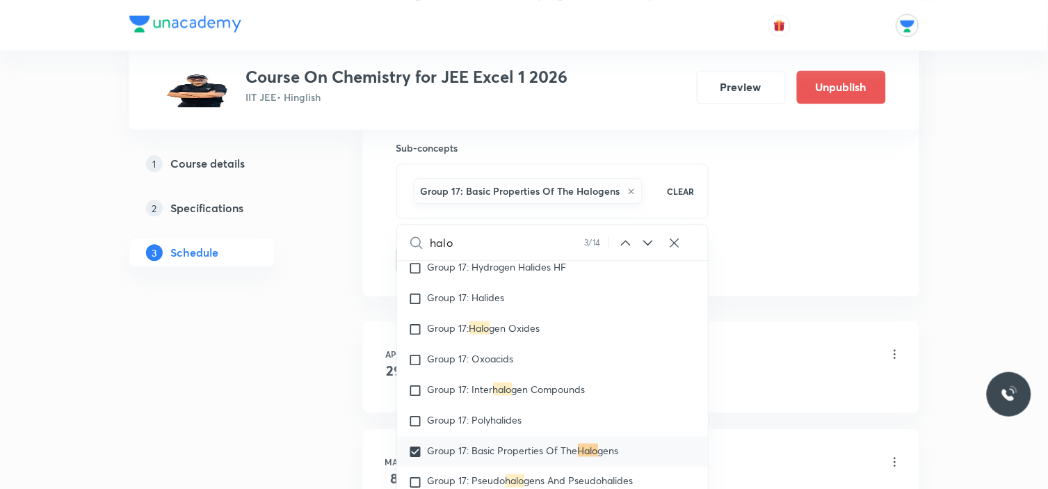
click at [644, 241] on icon at bounding box center [648, 243] width 9 height 6
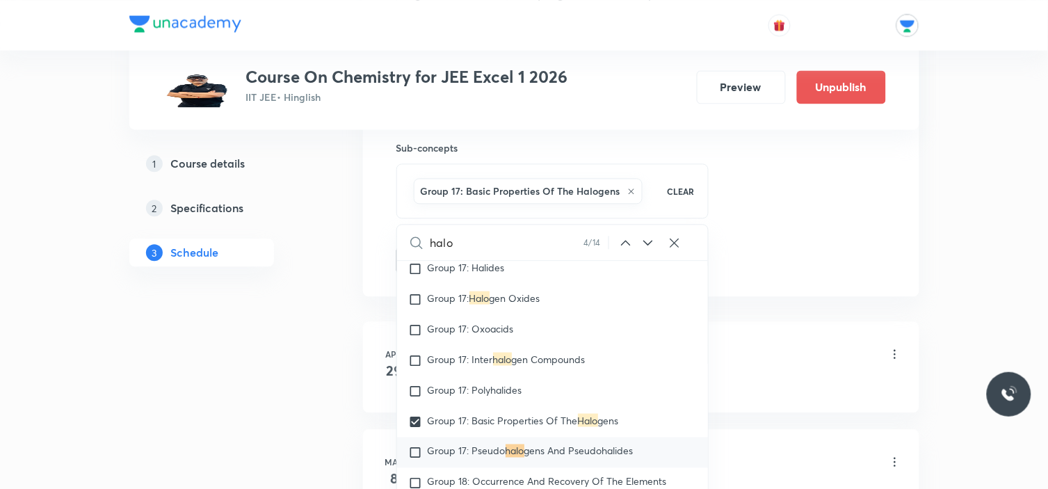
click at [644, 241] on icon at bounding box center [648, 243] width 9 height 6
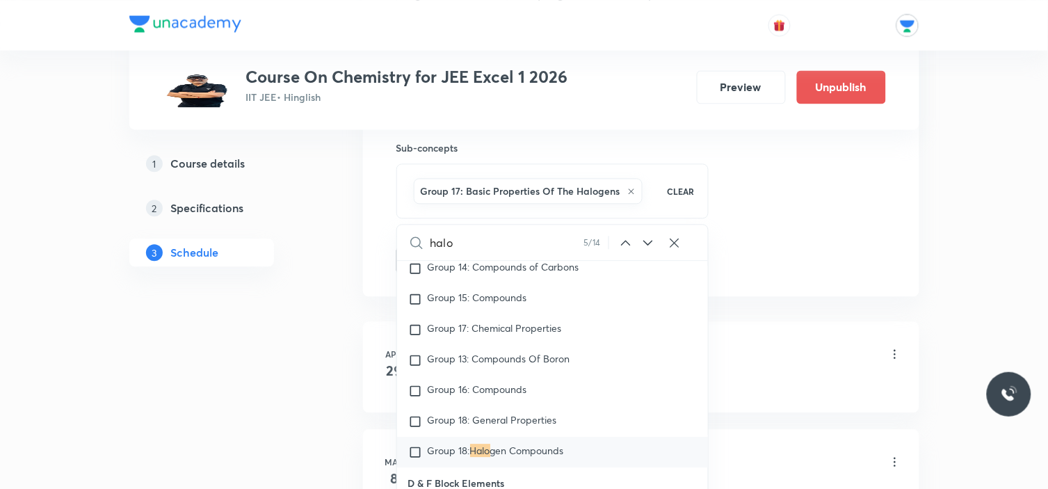
click at [644, 241] on icon at bounding box center [648, 243] width 9 height 6
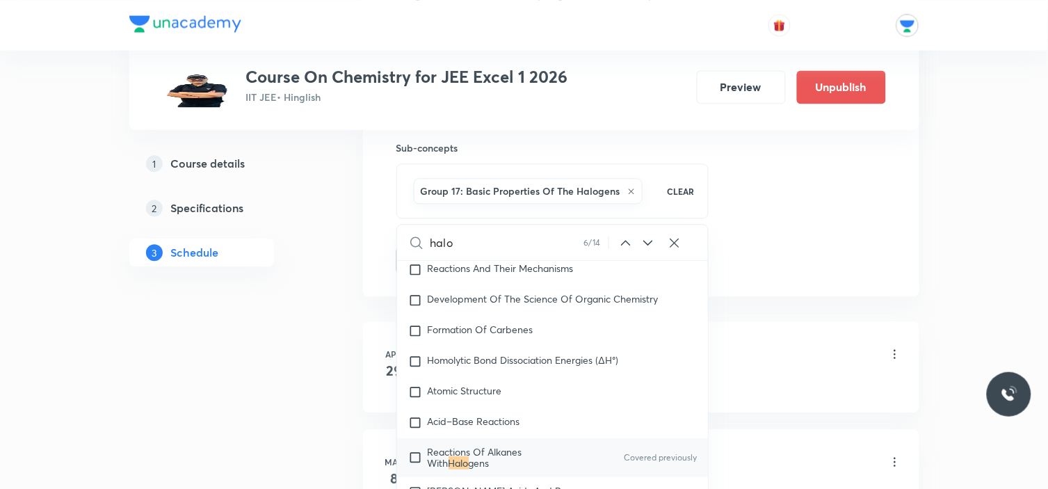
click at [644, 241] on icon at bounding box center [648, 243] width 9 height 6
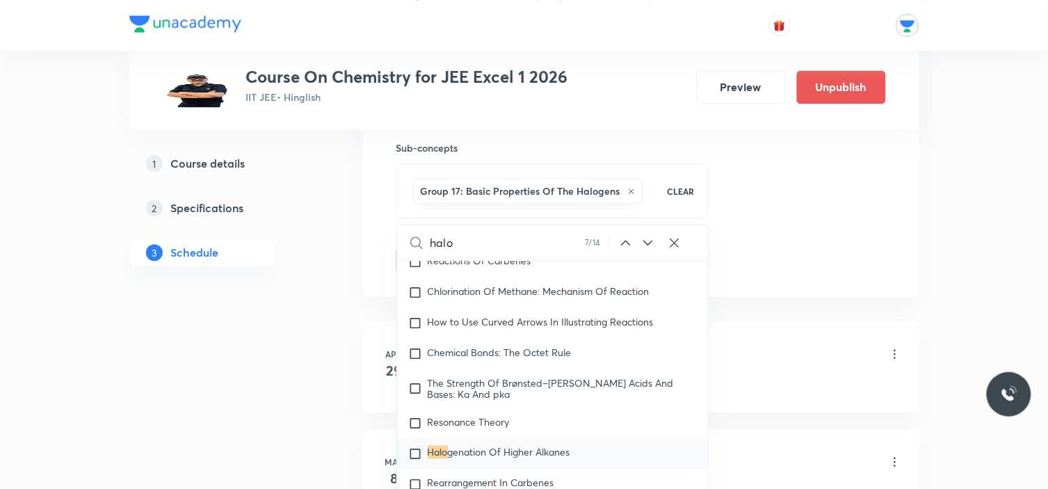
click at [644, 241] on icon at bounding box center [648, 243] width 9 height 6
checkbox input "true"
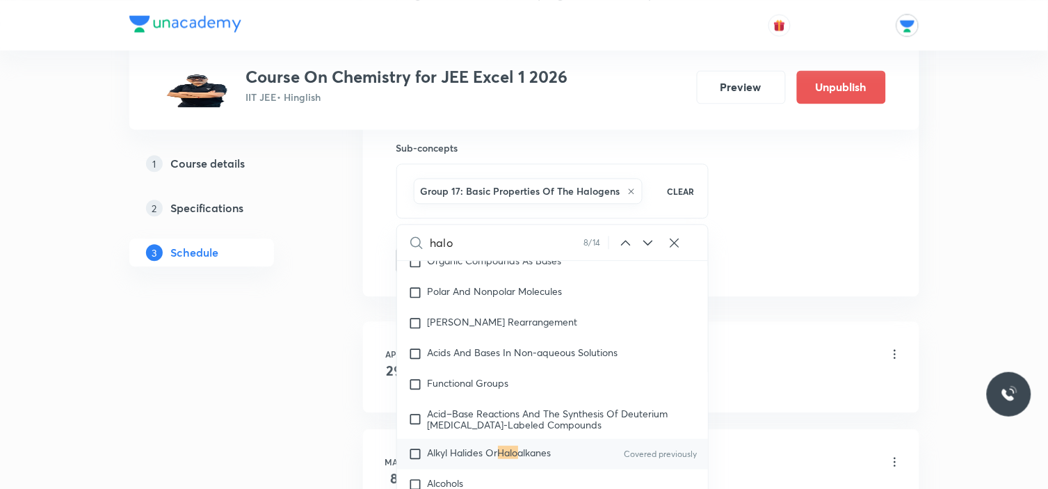
click at [416, 447] on input "checkbox" at bounding box center [417, 454] width 19 height 14
checkbox input "true"
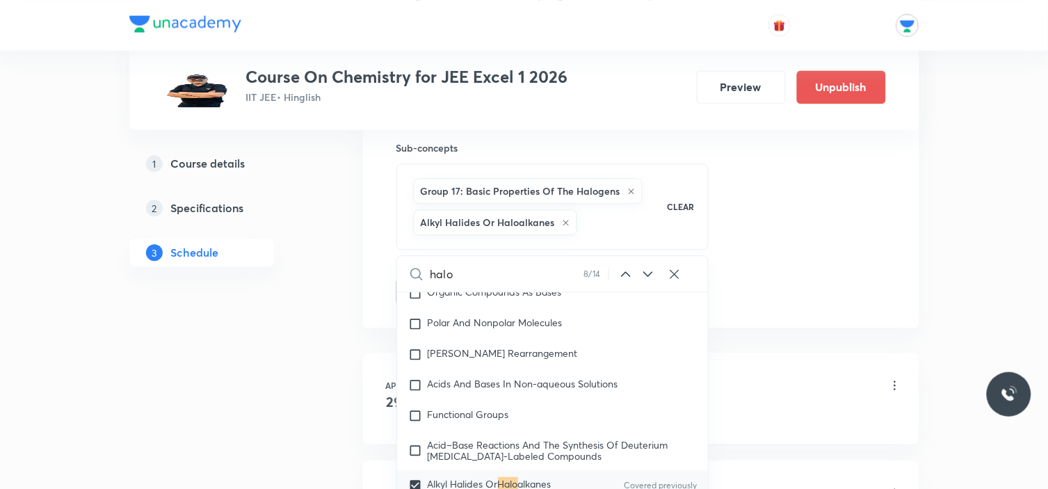
click at [627, 274] on icon at bounding box center [625, 273] width 9 height 5
checkbox input "true"
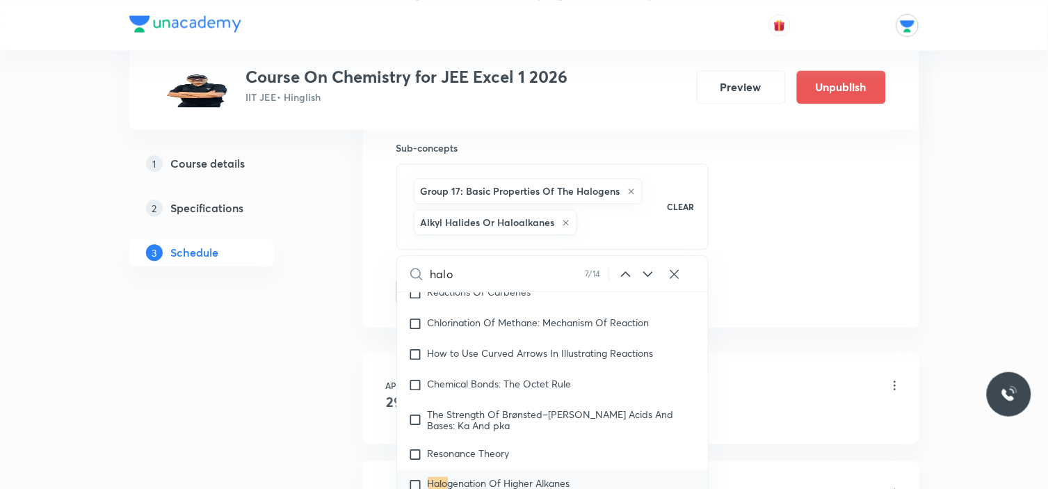
click at [416, 478] on input "checkbox" at bounding box center [417, 485] width 19 height 14
checkbox input "true"
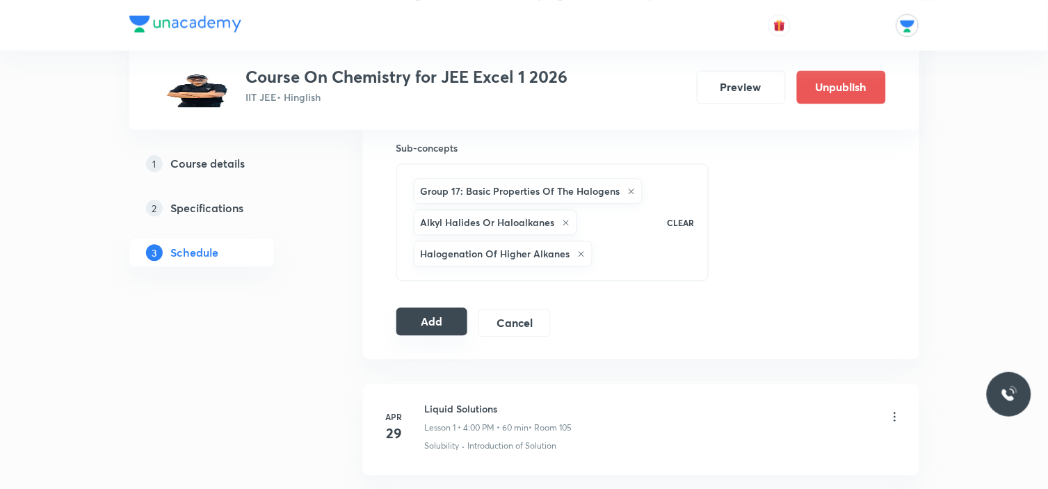
click at [435, 318] on button "Add" at bounding box center [432, 321] width 72 height 28
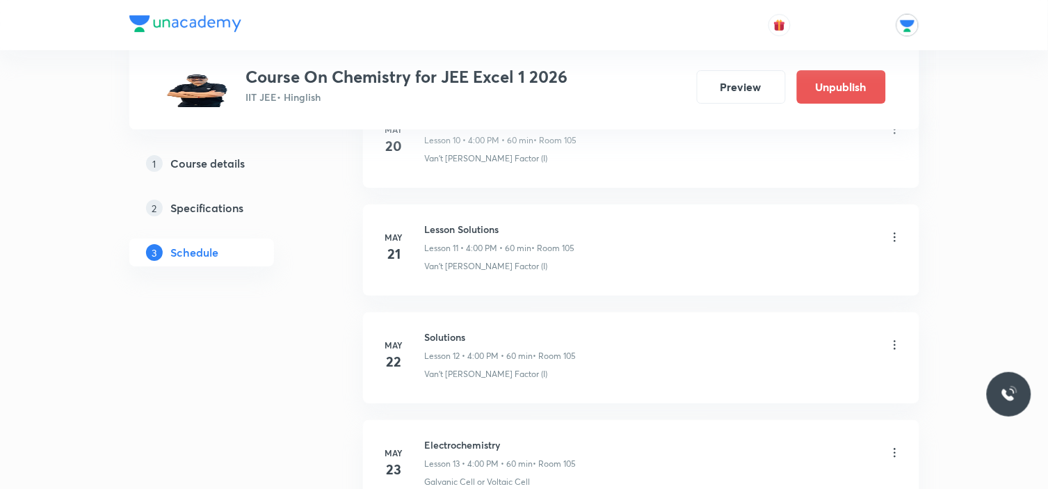
scroll to position [772, 0]
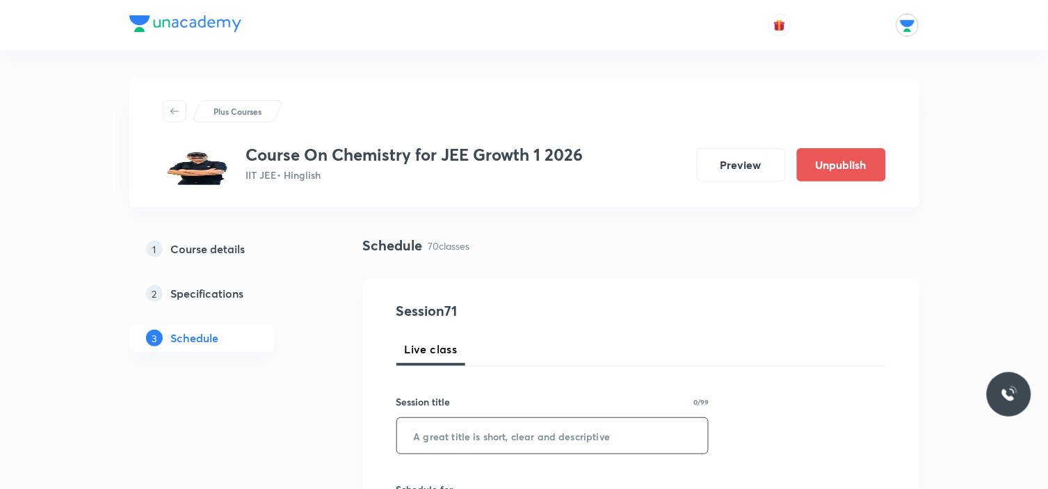
scroll to position [77, 0]
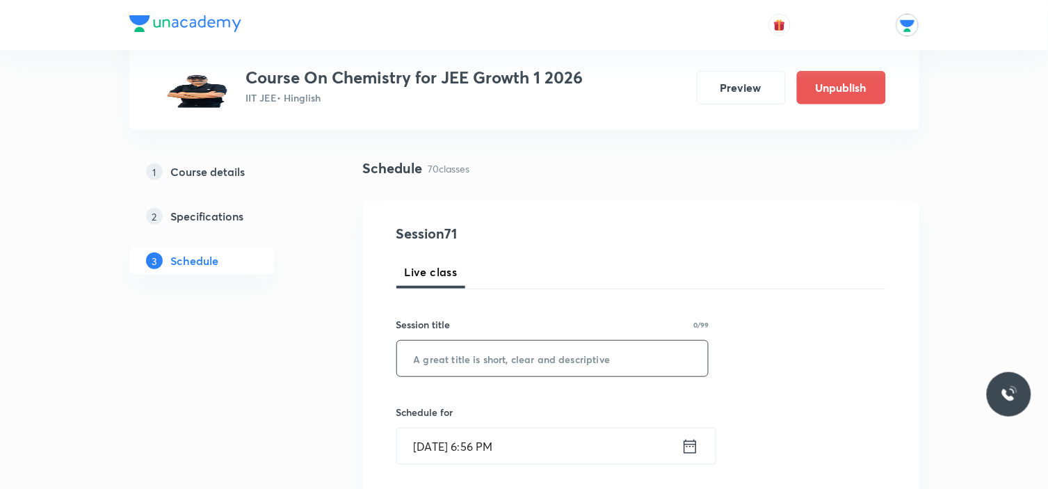
click at [487, 356] on input "text" at bounding box center [552, 358] width 311 height 35
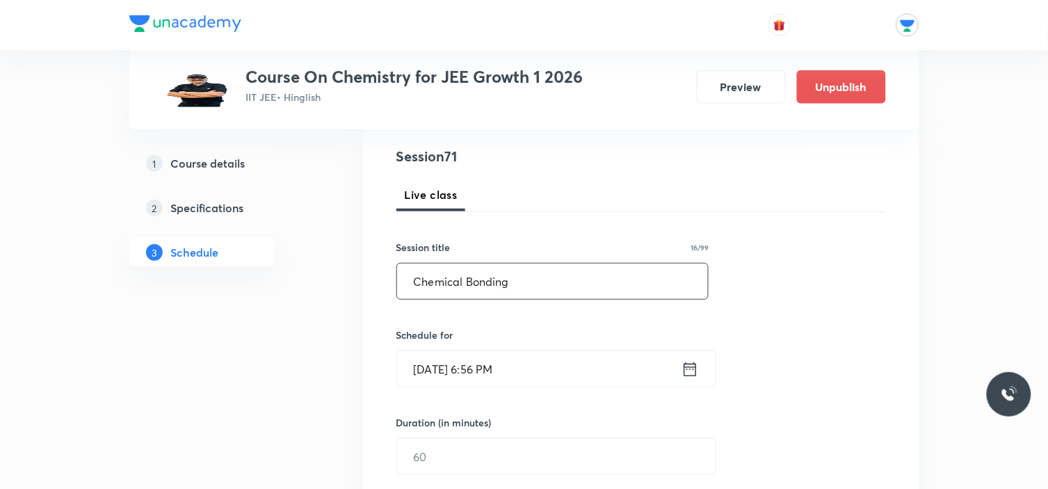
type input "Chemical Bonding"
click at [687, 364] on icon at bounding box center [689, 368] width 17 height 19
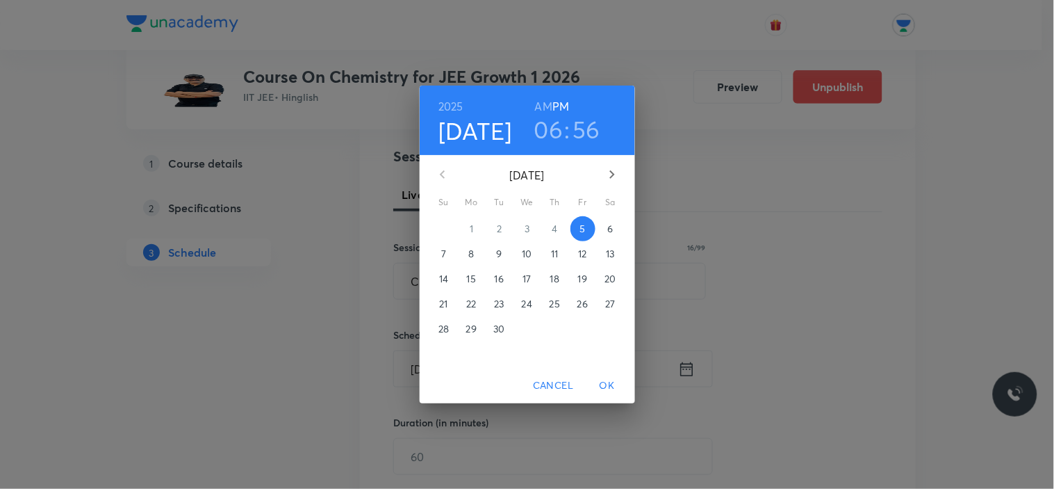
click at [614, 238] on button "6" at bounding box center [610, 228] width 25 height 25
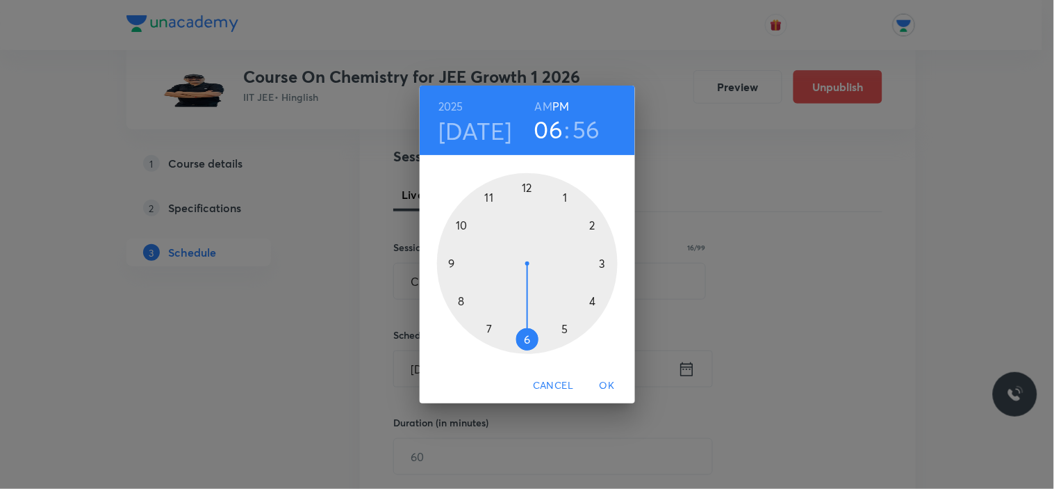
click at [566, 327] on div at bounding box center [527, 263] width 181 height 181
click at [563, 197] on div at bounding box center [527, 263] width 181 height 181
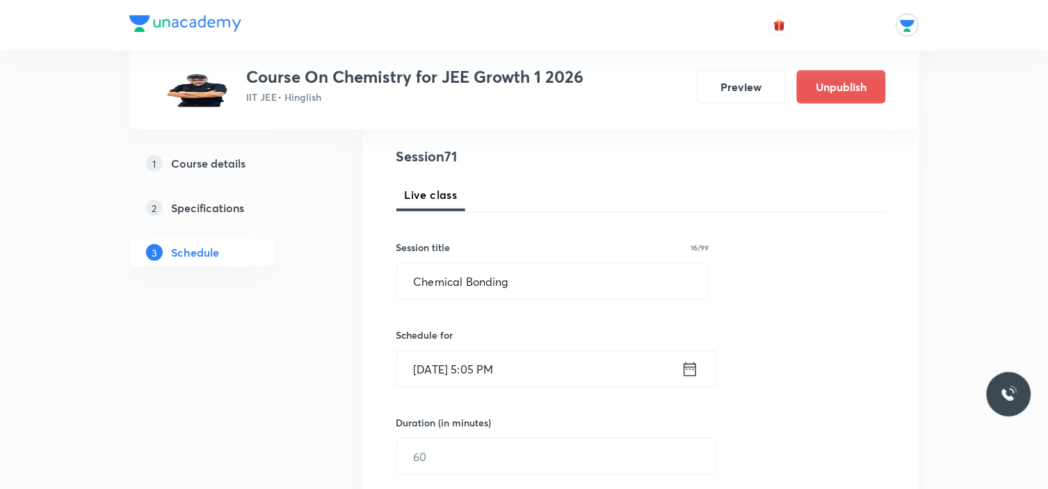
scroll to position [231, 0]
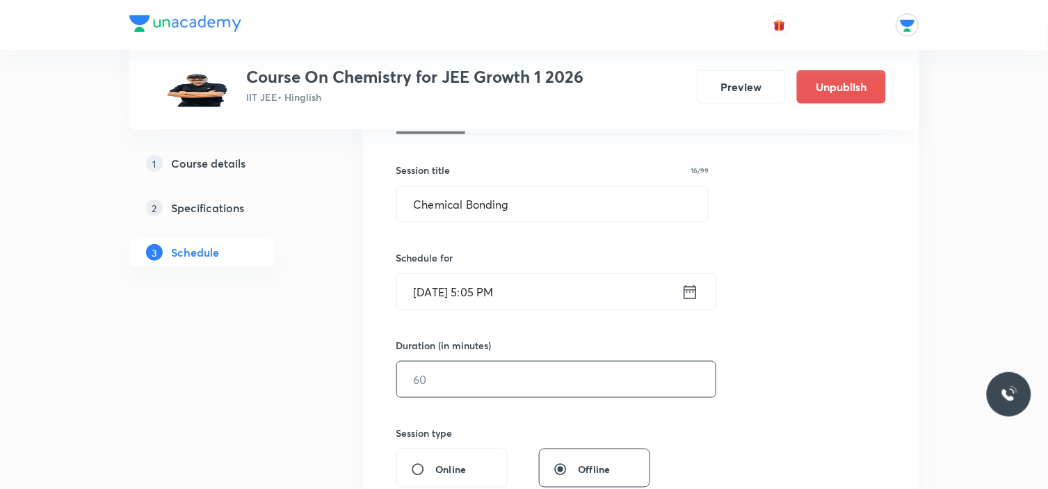
click at [489, 372] on input "text" at bounding box center [556, 378] width 318 height 35
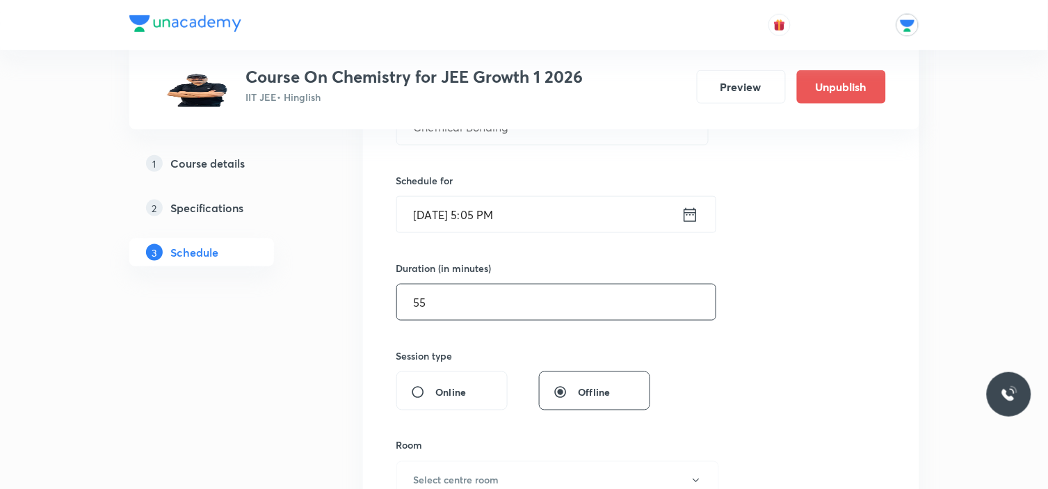
scroll to position [540, 0]
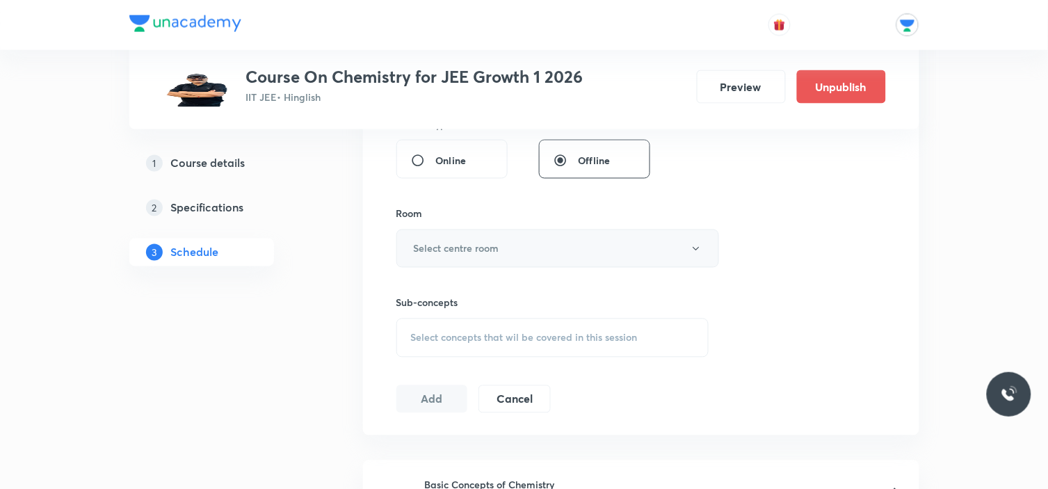
type input "55"
click at [622, 251] on button "Select centre room" at bounding box center [557, 248] width 323 height 38
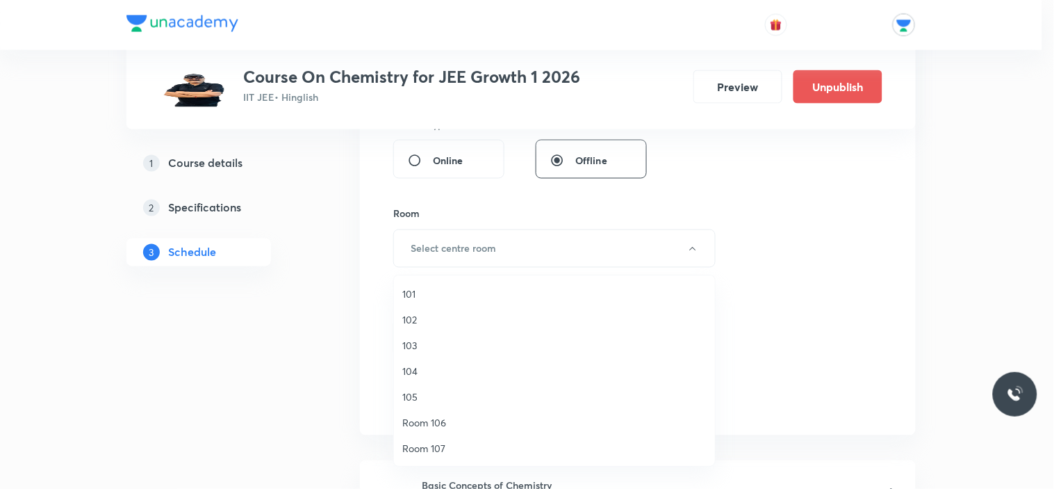
click at [418, 321] on span "102" at bounding box center [554, 319] width 304 height 15
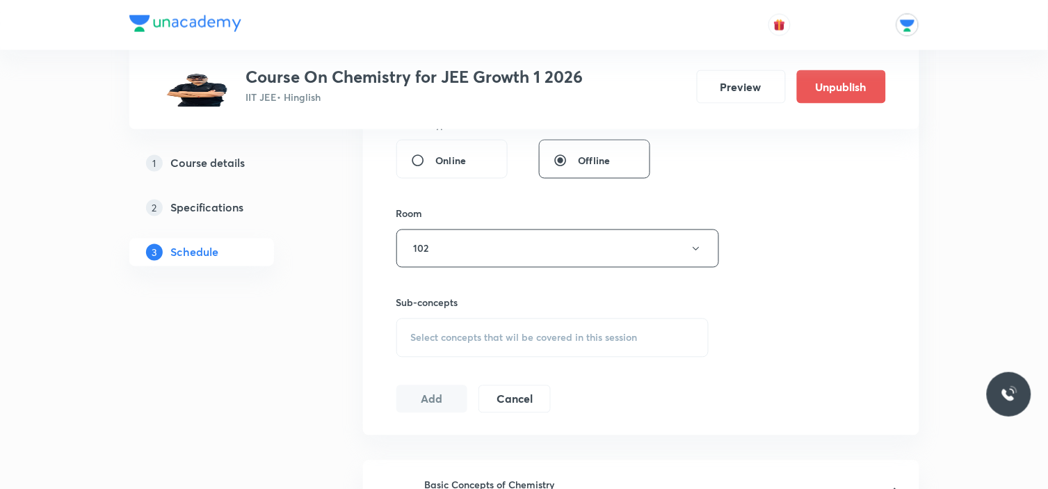
click at [468, 329] on div "Select concepts that wil be covered in this session" at bounding box center [552, 337] width 313 height 39
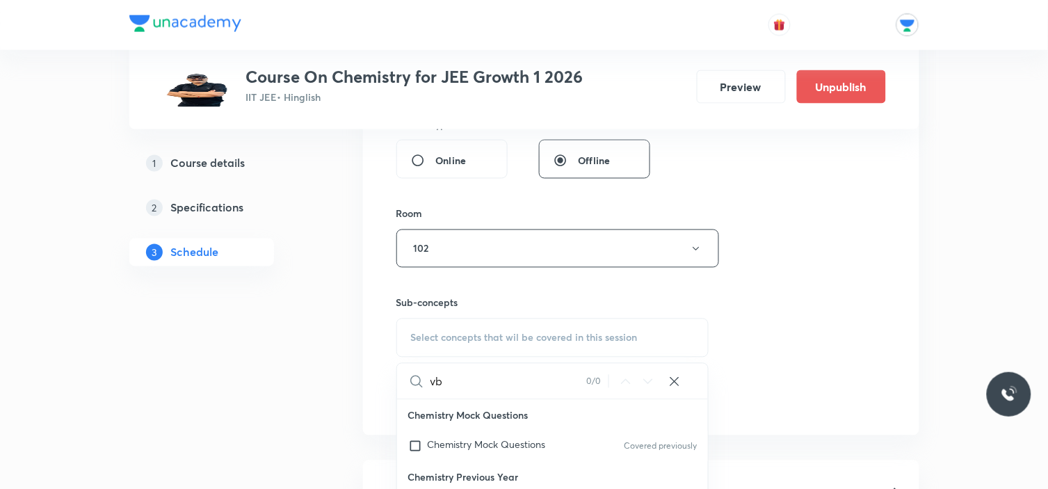
type input "v"
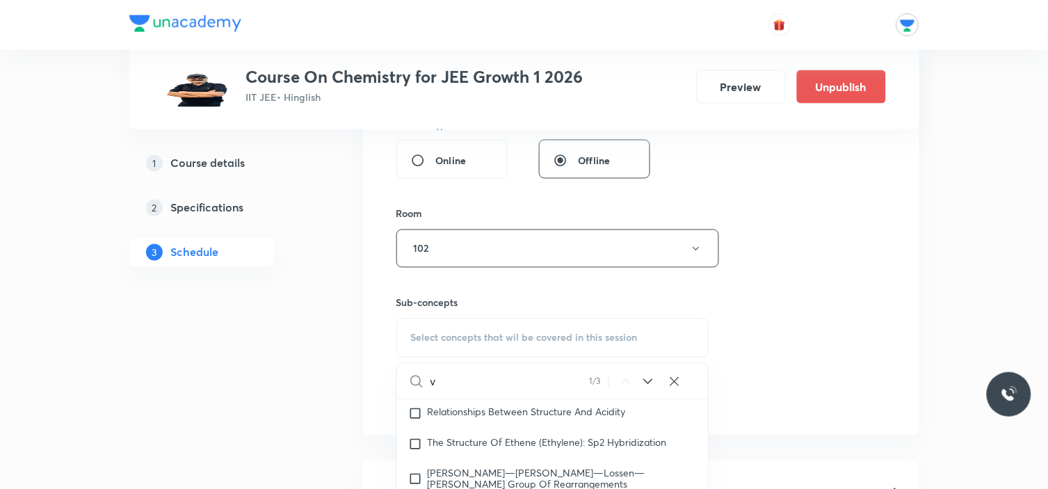
click at [646, 384] on icon at bounding box center [647, 381] width 17 height 17
click at [647, 384] on icon at bounding box center [647, 381] width 17 height 17
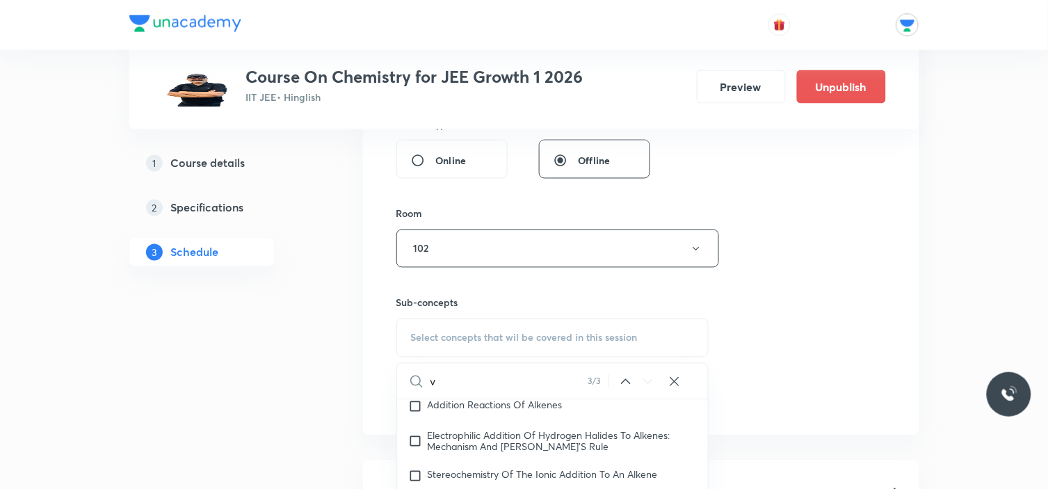
scroll to position [617, 0]
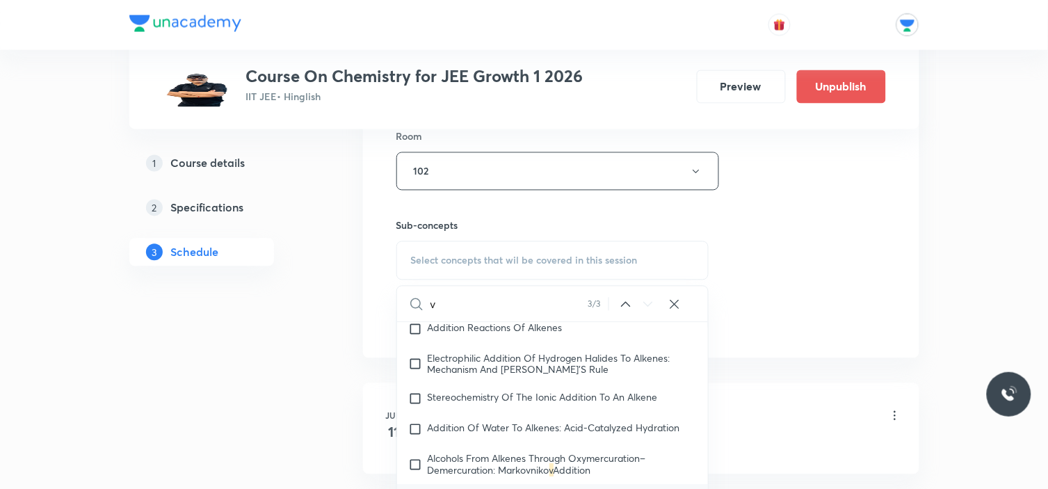
click at [478, 301] on input "v" at bounding box center [509, 303] width 158 height 35
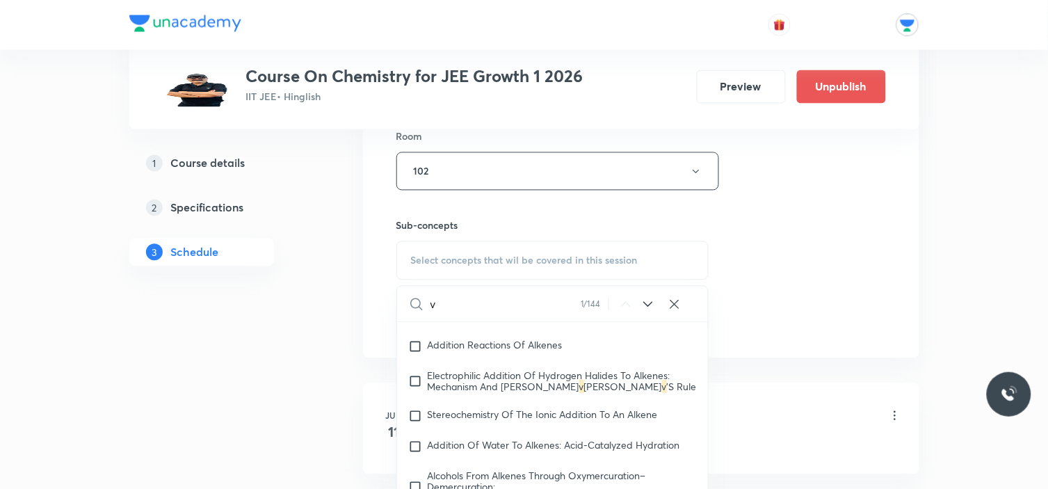
scroll to position [0, 0]
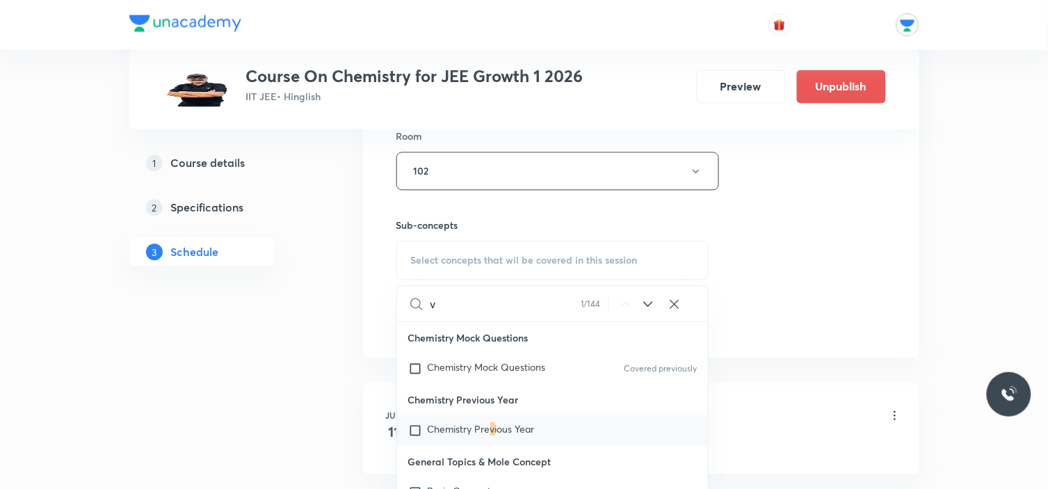
click at [644, 303] on icon at bounding box center [647, 304] width 17 height 17
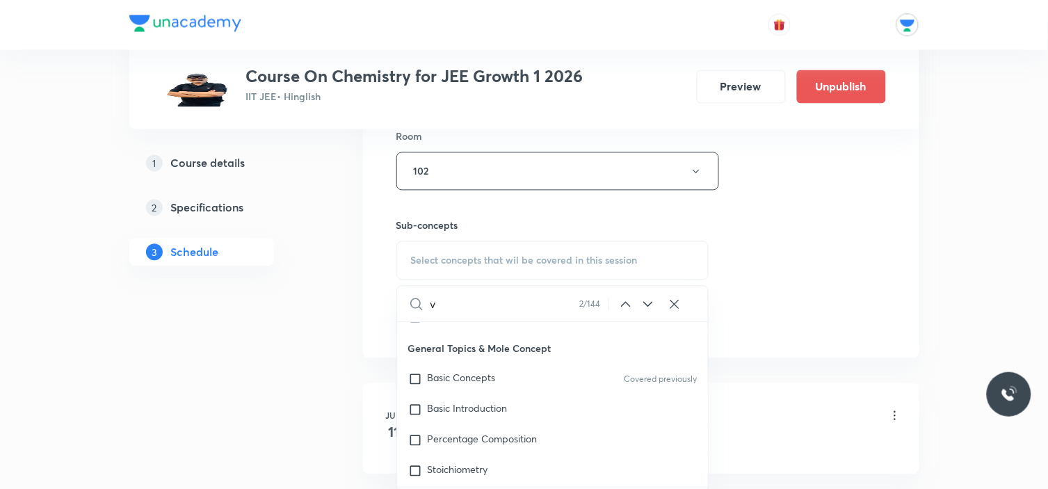
click at [644, 303] on icon at bounding box center [647, 304] width 17 height 17
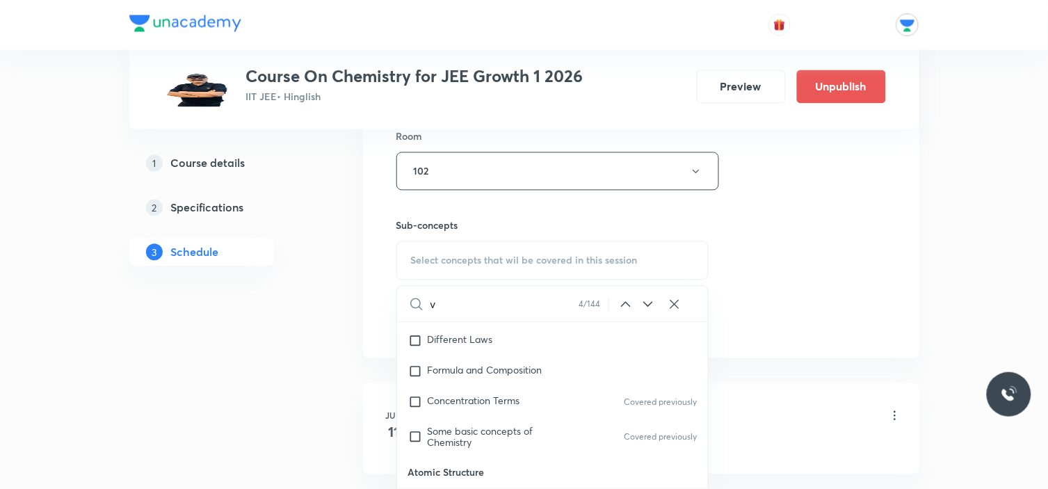
click at [644, 303] on icon at bounding box center [647, 304] width 17 height 17
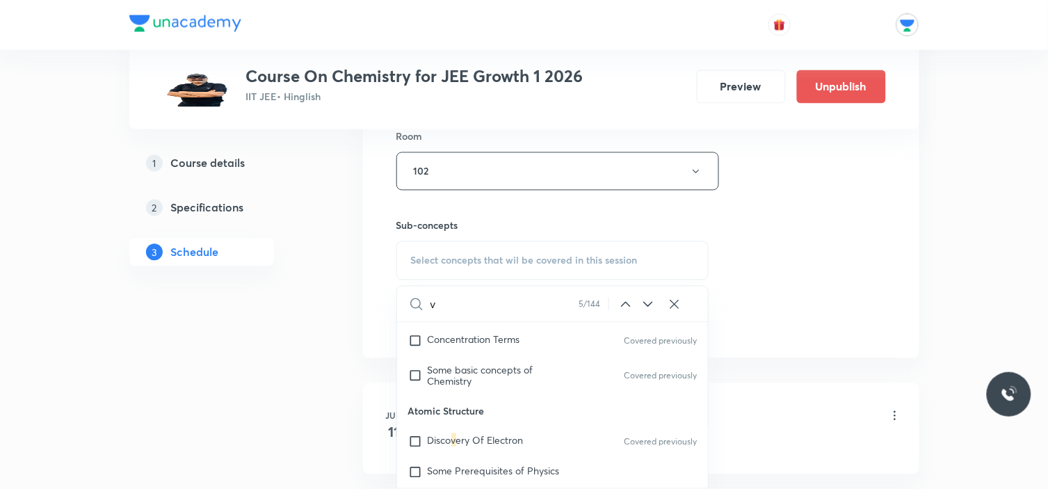
click at [644, 303] on icon at bounding box center [647, 304] width 17 height 17
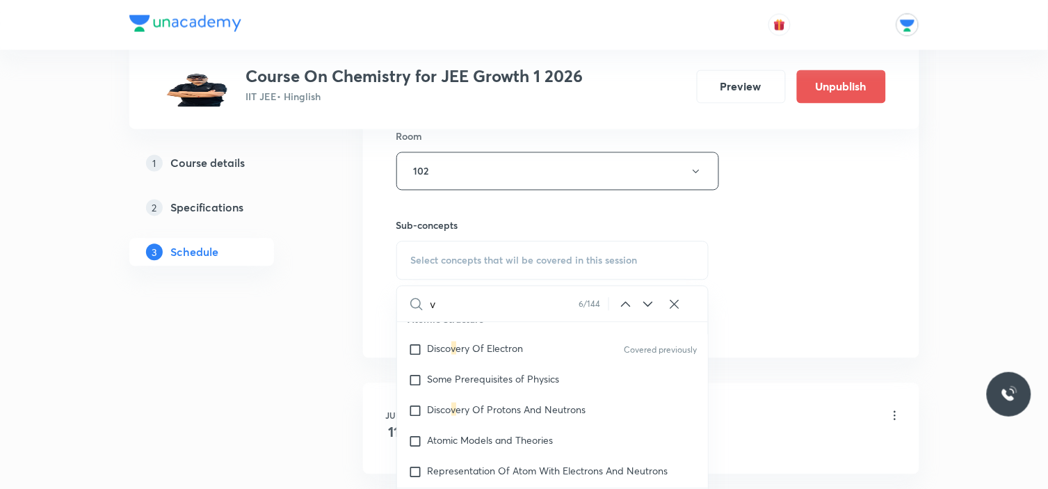
click at [644, 303] on icon at bounding box center [647, 304] width 17 height 17
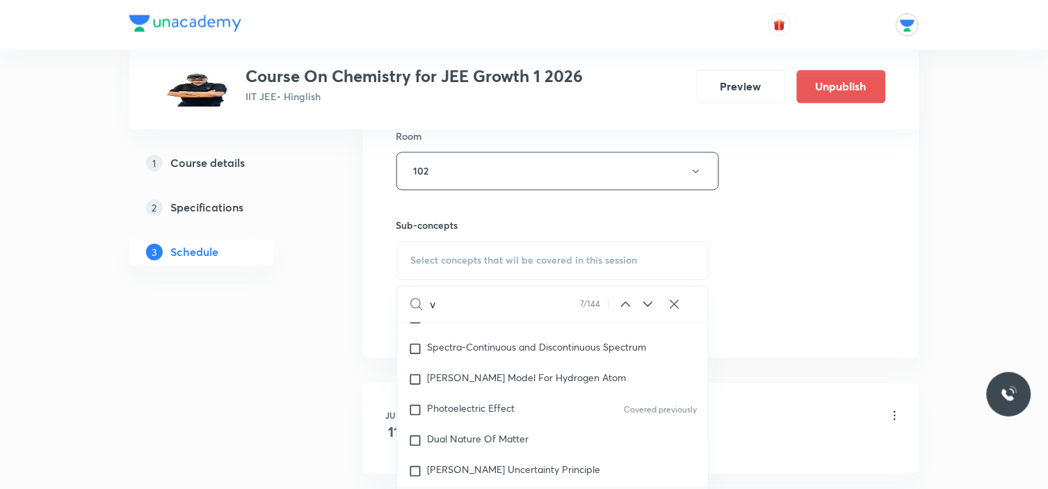
click at [644, 303] on icon at bounding box center [647, 304] width 17 height 17
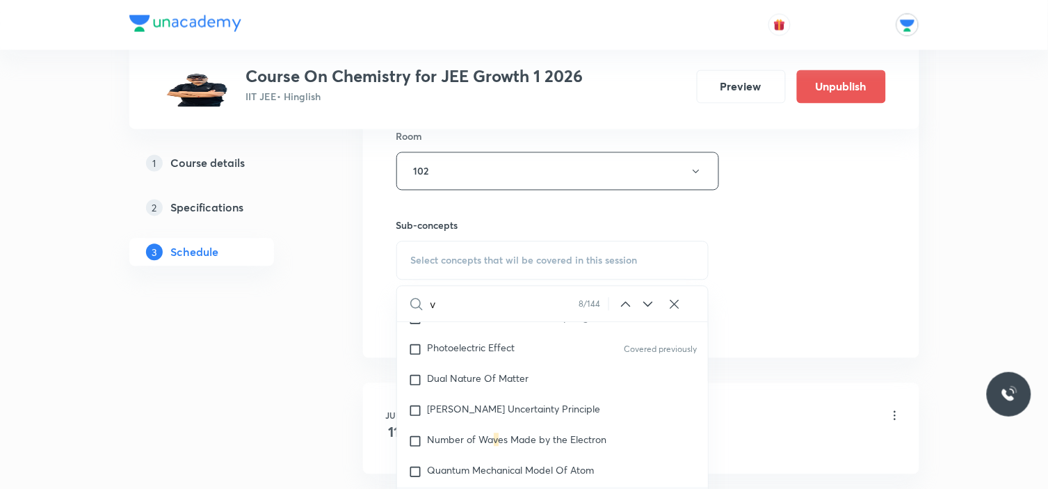
click at [644, 303] on icon at bounding box center [647, 304] width 17 height 17
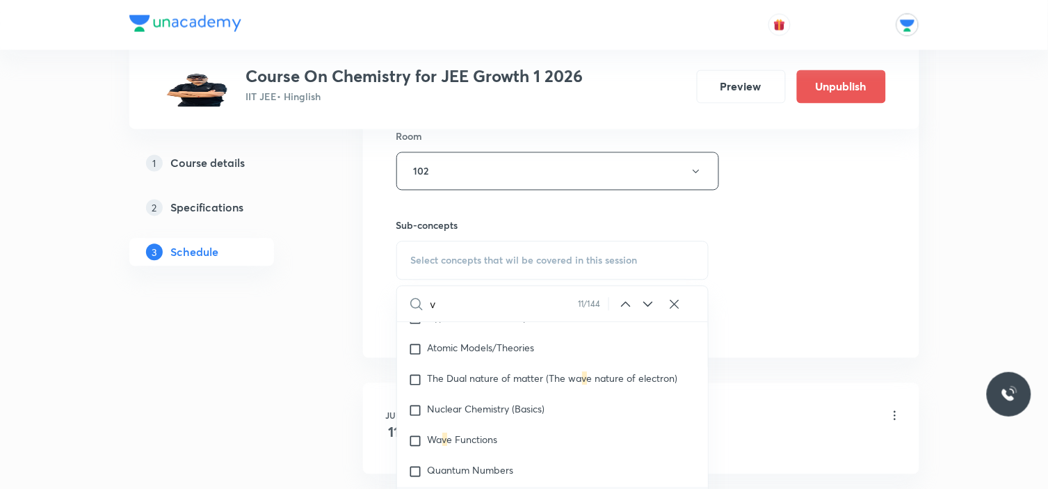
click at [644, 303] on icon at bounding box center [647, 304] width 17 height 17
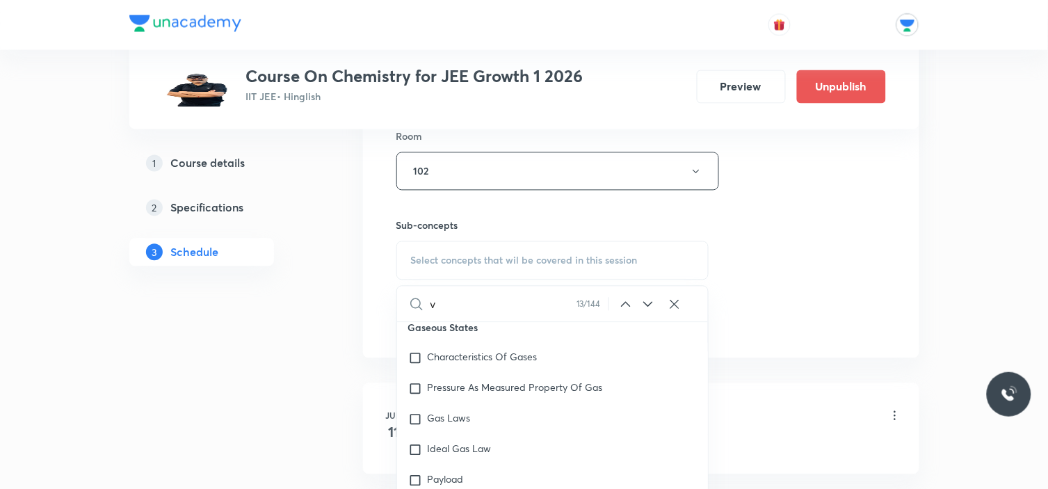
click at [644, 303] on icon at bounding box center [647, 304] width 17 height 17
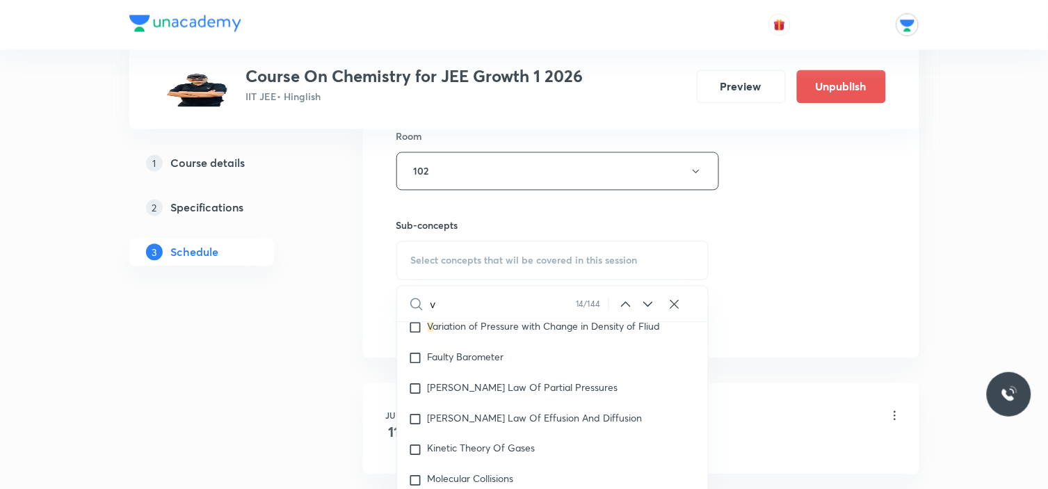
click at [644, 303] on icon at bounding box center [647, 304] width 17 height 17
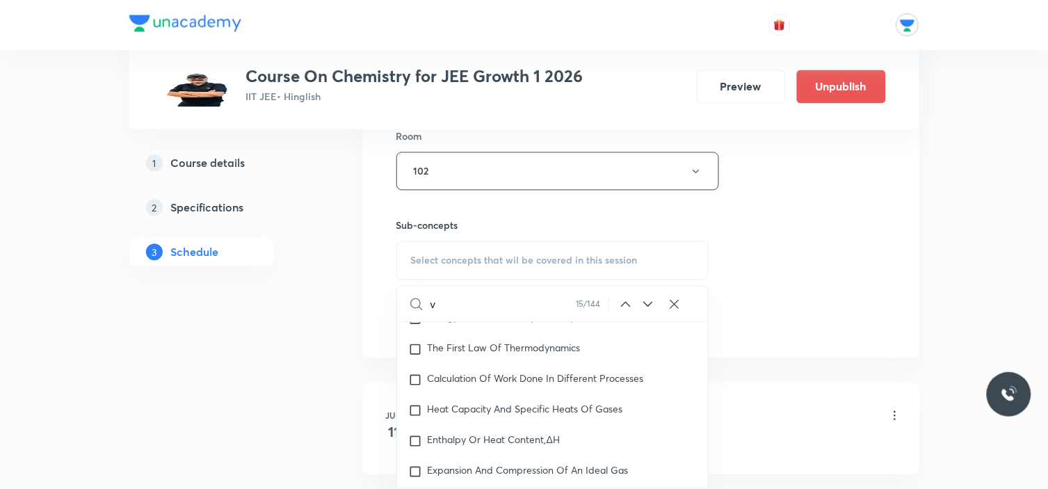
click at [643, 304] on icon at bounding box center [647, 304] width 17 height 17
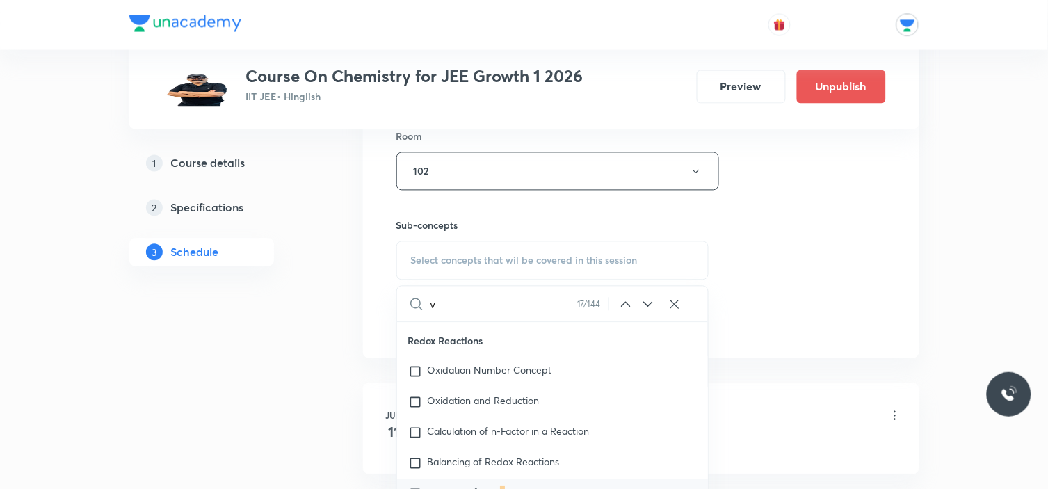
click at [643, 304] on icon at bounding box center [647, 304] width 17 height 17
click at [644, 304] on icon at bounding box center [647, 304] width 17 height 17
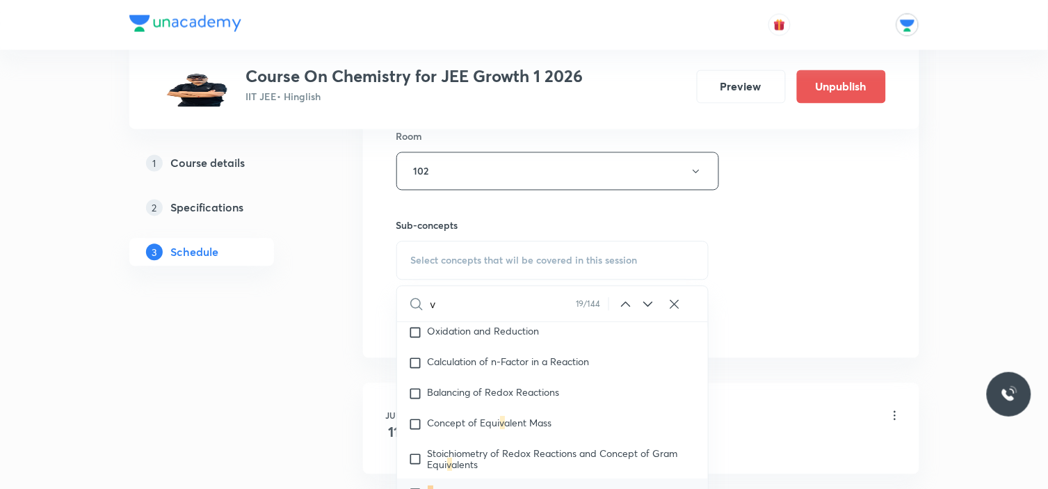
click at [644, 304] on icon at bounding box center [647, 304] width 17 height 17
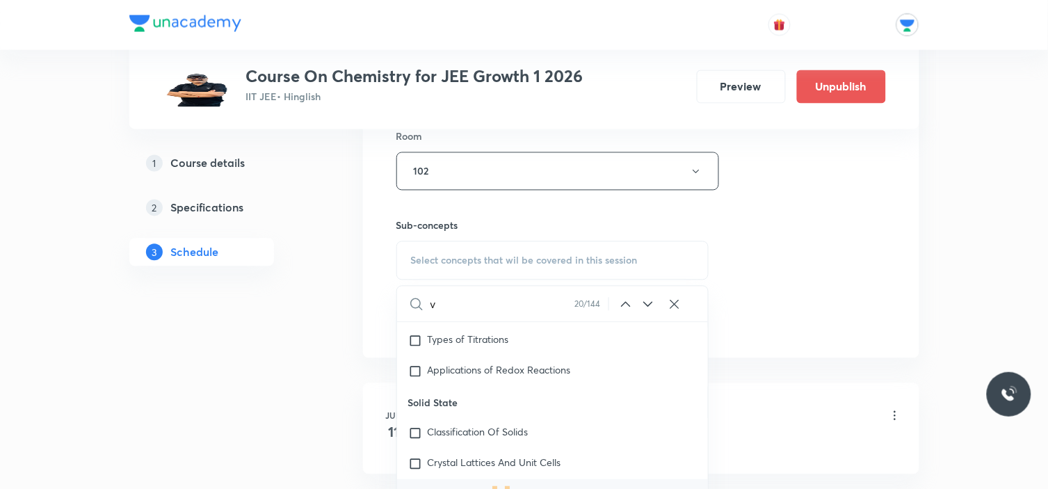
click at [644, 304] on icon at bounding box center [647, 304] width 17 height 17
click at [644, 306] on icon at bounding box center [647, 304] width 17 height 17
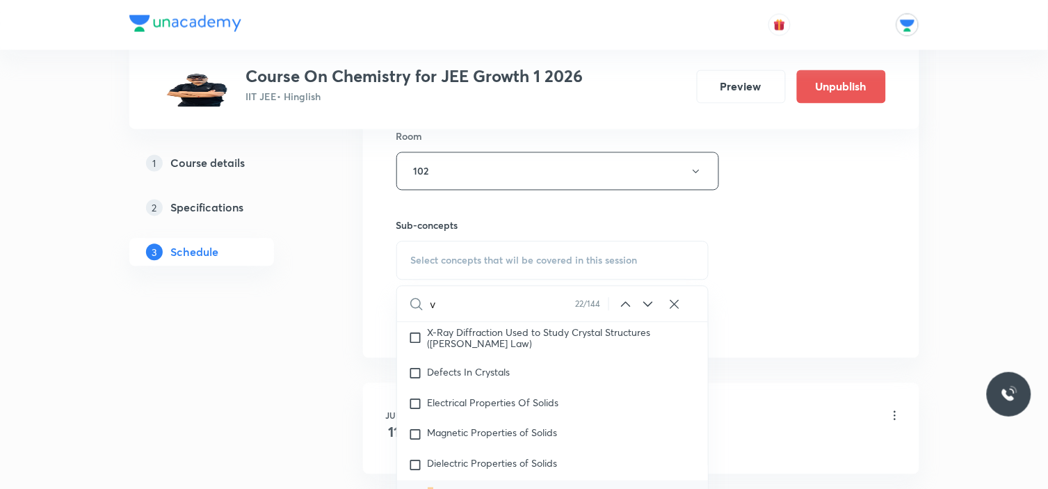
click at [644, 306] on icon at bounding box center [647, 304] width 17 height 17
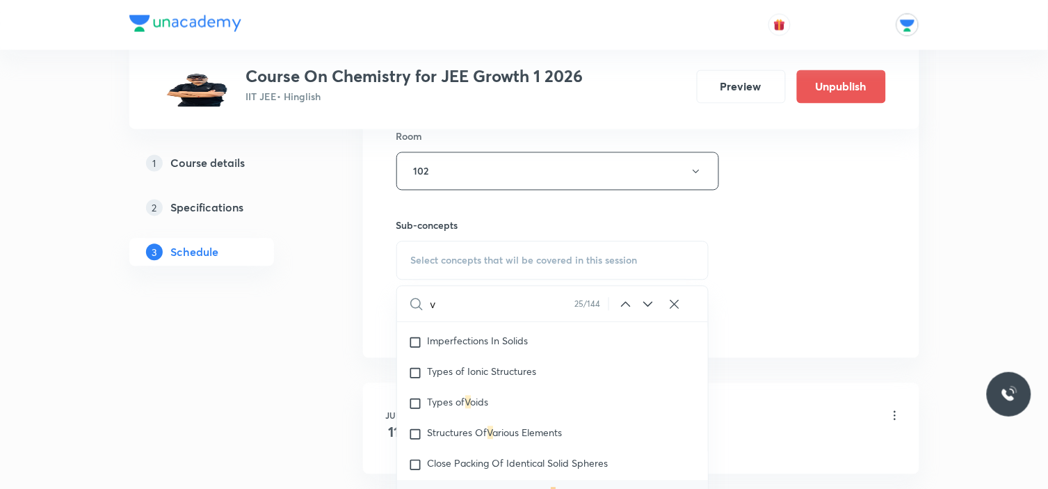
click at [644, 306] on icon at bounding box center [647, 304] width 17 height 17
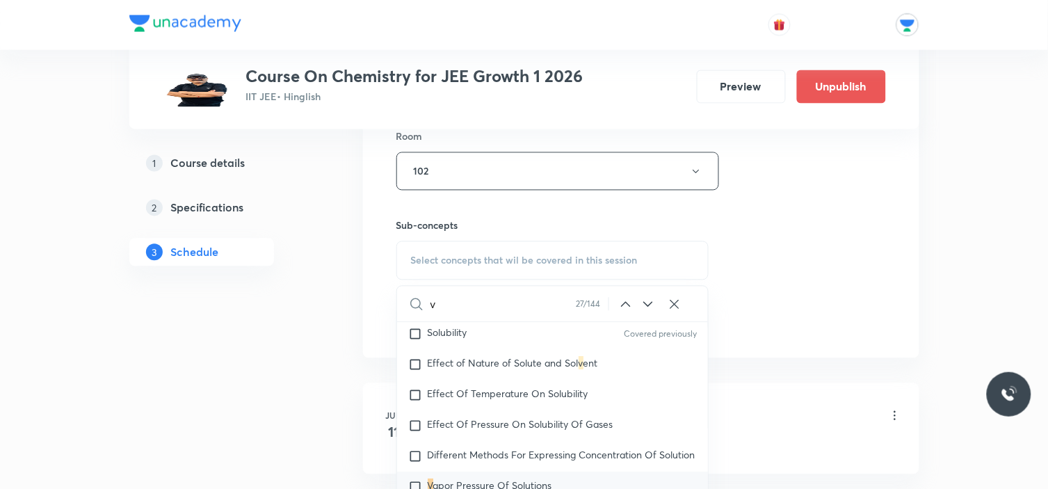
click at [644, 306] on icon at bounding box center [647, 304] width 17 height 17
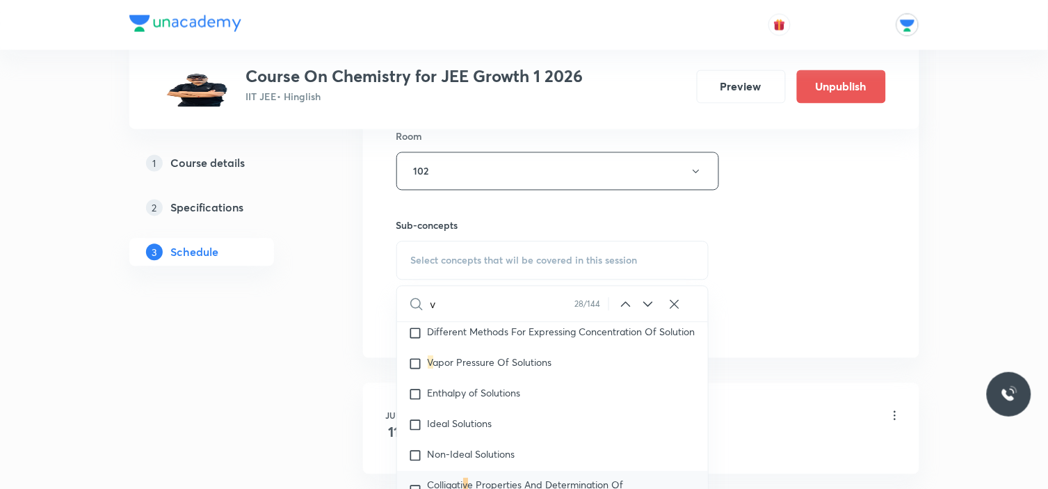
click at [641, 306] on icon at bounding box center [647, 304] width 17 height 17
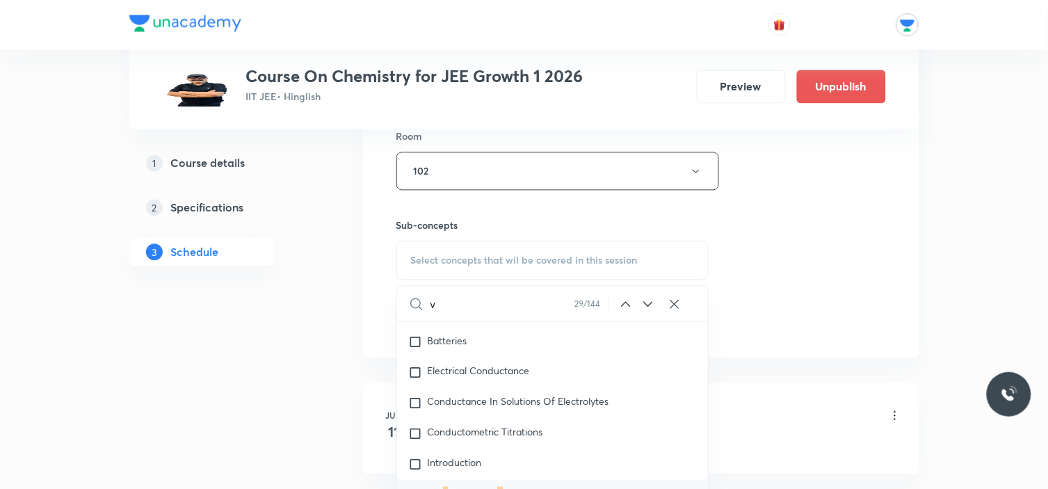
click at [642, 304] on icon at bounding box center [647, 304] width 17 height 17
click at [642, 298] on icon at bounding box center [647, 304] width 17 height 17
click at [642, 297] on icon at bounding box center [647, 304] width 17 height 17
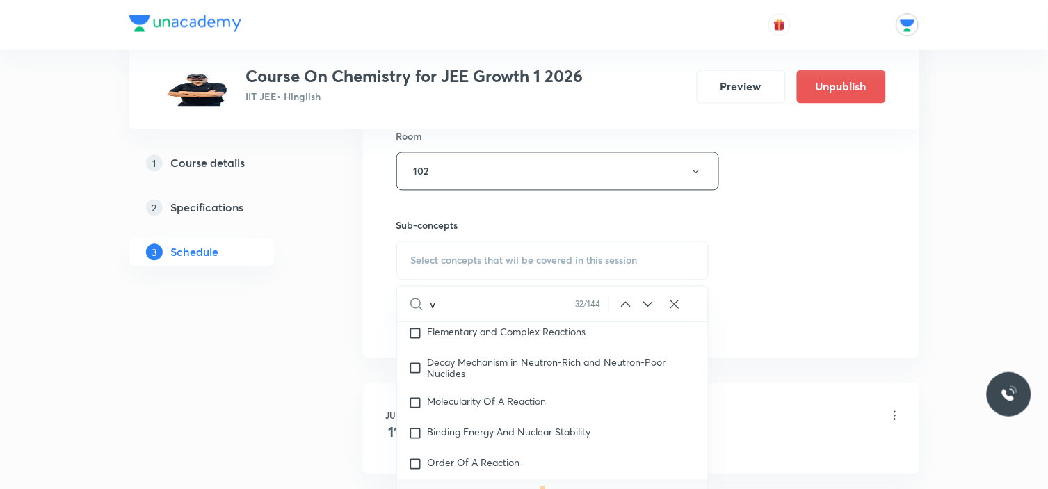
click at [642, 297] on icon at bounding box center [647, 304] width 17 height 17
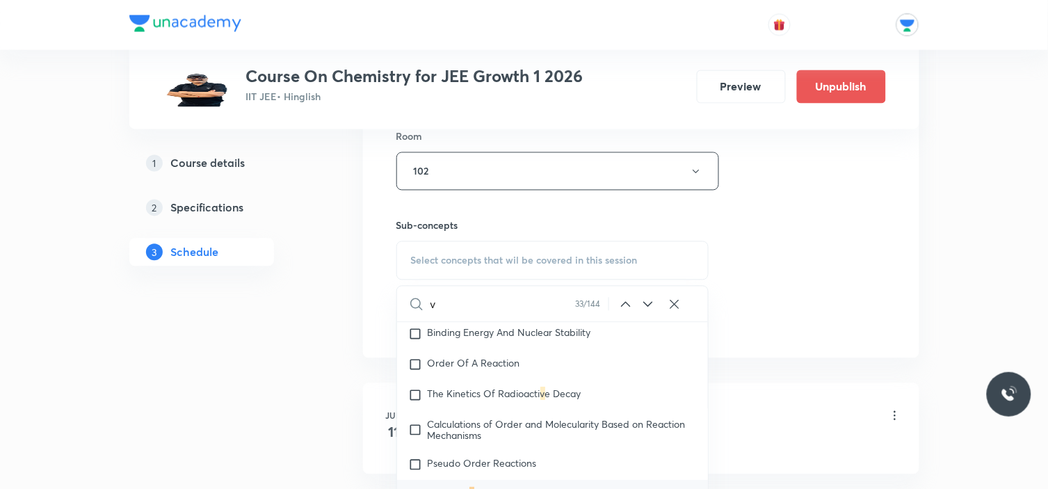
click at [642, 297] on icon at bounding box center [647, 304] width 17 height 17
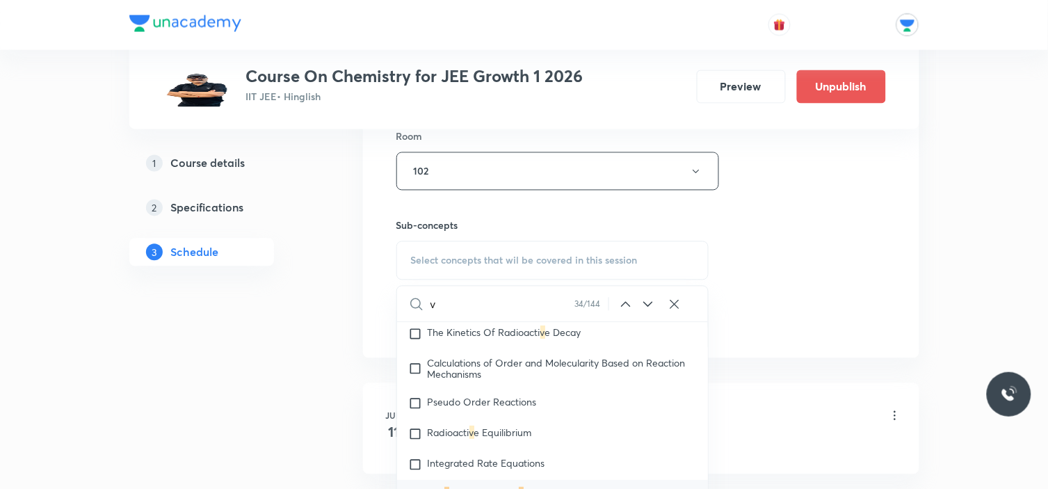
click at [487, 296] on input "v" at bounding box center [502, 303] width 145 height 35
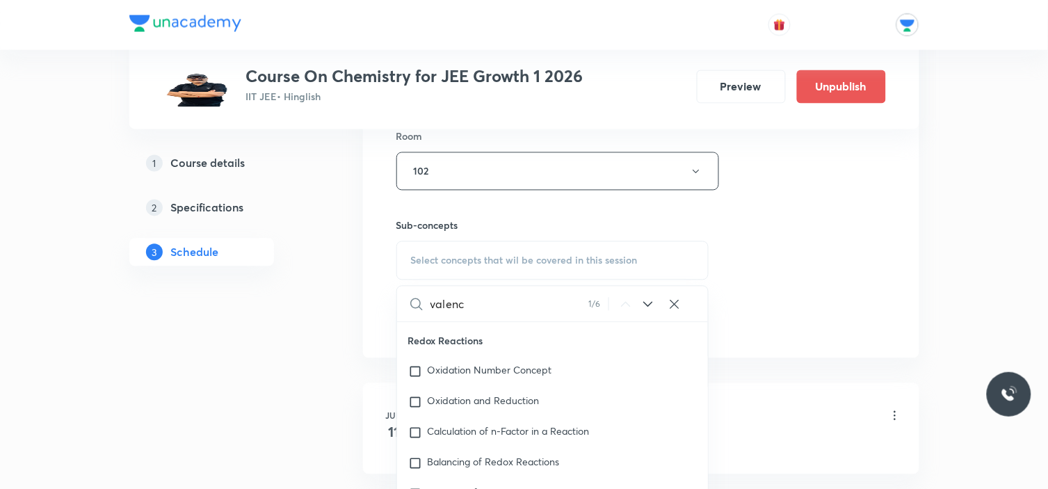
scroll to position [18276, 0]
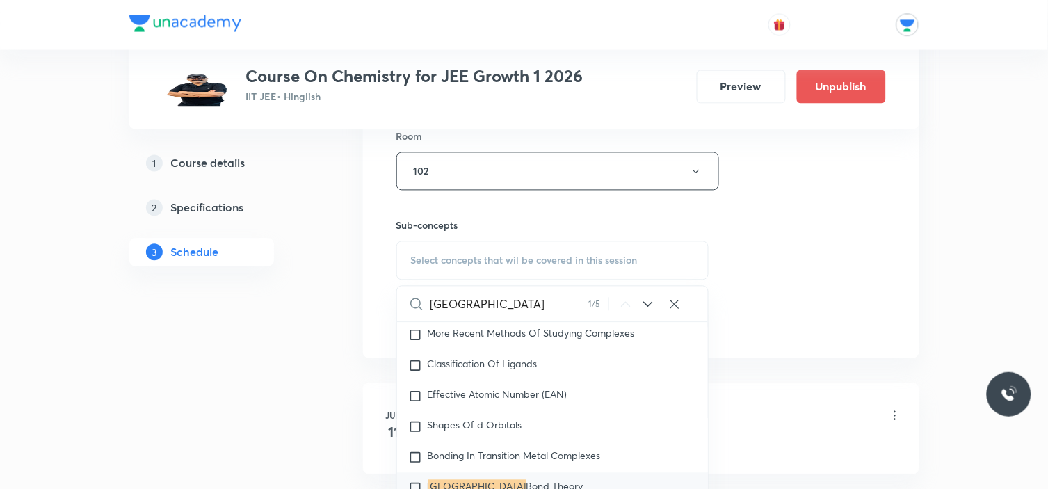
type input "valence"
drag, startPoint x: 653, startPoint y: 307, endPoint x: 644, endPoint y: 307, distance: 9.0
click at [652, 307] on icon at bounding box center [647, 304] width 17 height 17
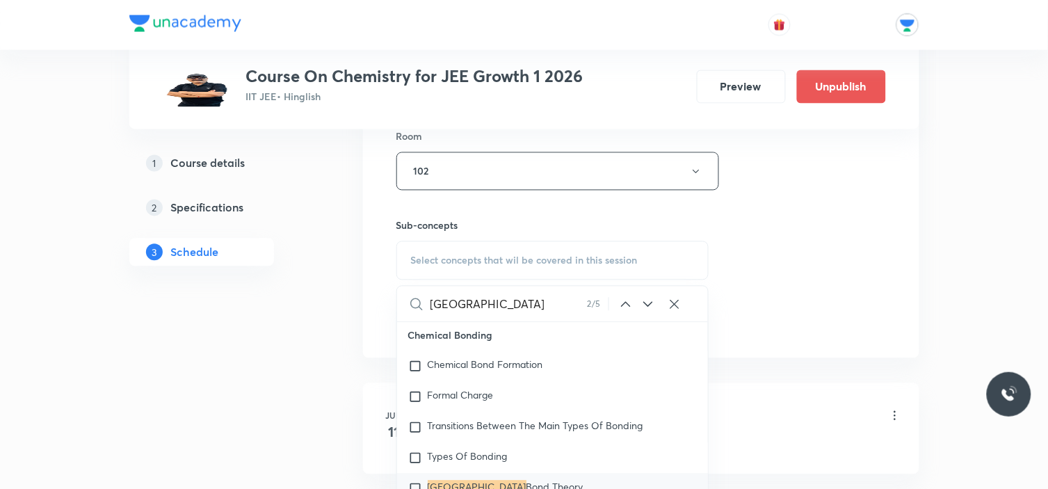
scroll to position [19996, 0]
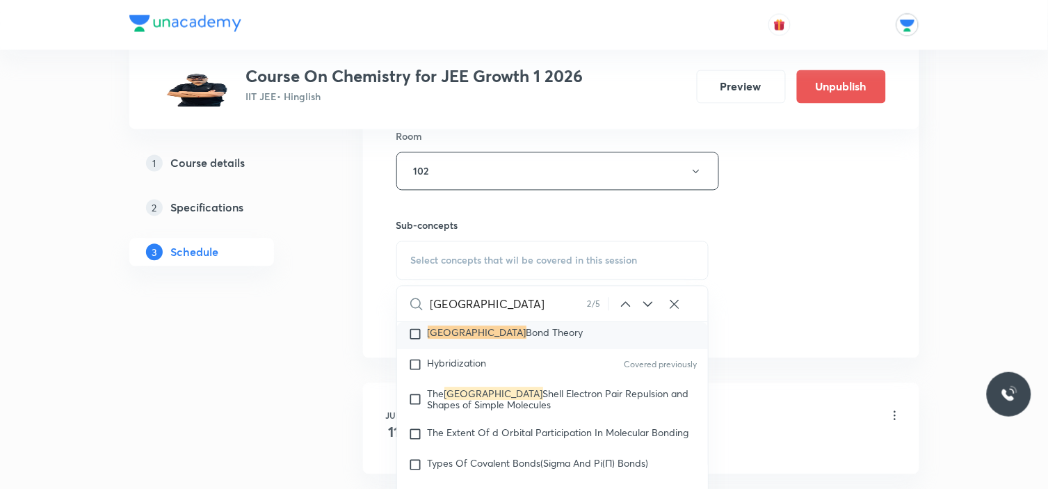
click at [415, 341] on input "checkbox" at bounding box center [417, 334] width 19 height 14
checkbox input "true"
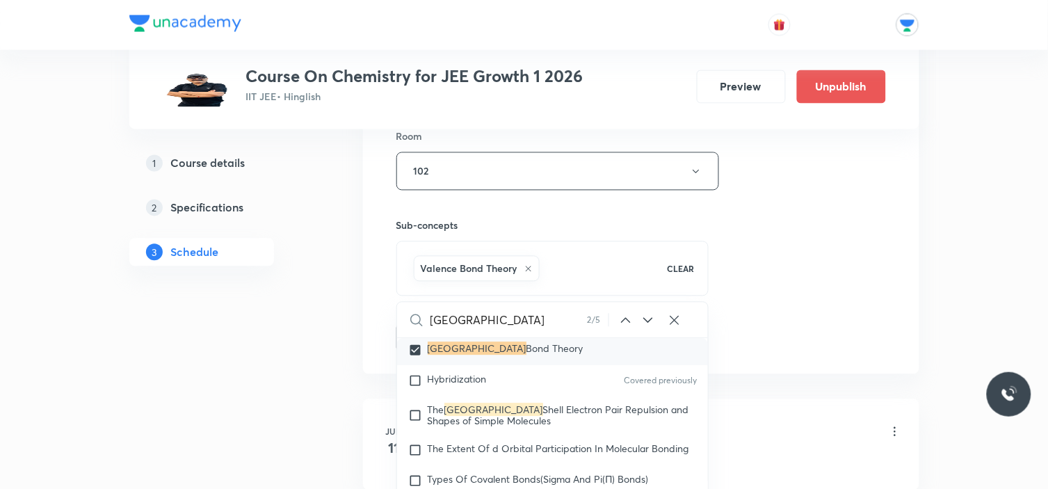
drag, startPoint x: 806, startPoint y: 297, endPoint x: 758, endPoint y: 291, distance: 48.4
click at [803, 296] on div "Session 71 Live class Session title 16/99 Chemical Bonding ​ Schedule for Sept …" at bounding box center [640, 17] width 489 height 669
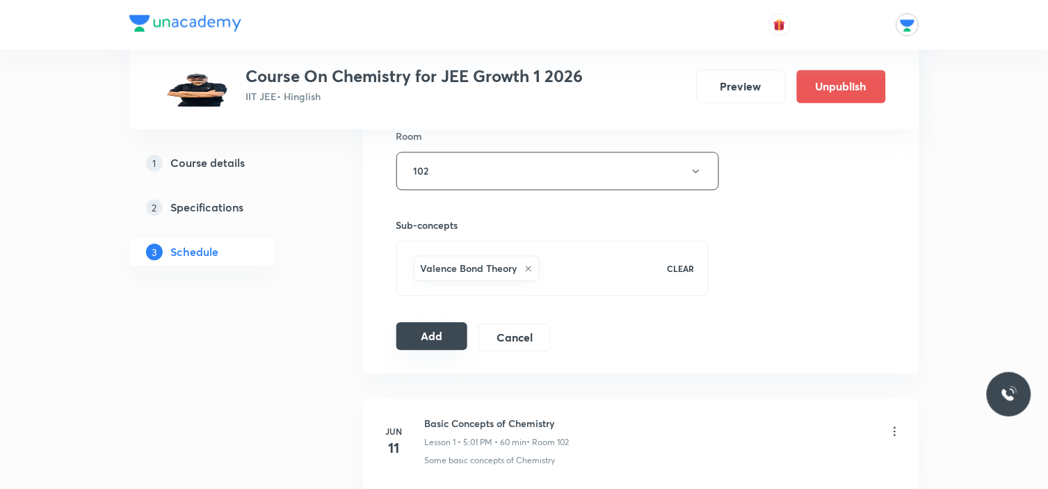
click at [425, 332] on button "Add" at bounding box center [432, 337] width 72 height 28
